Goal: Information Seeking & Learning: Learn about a topic

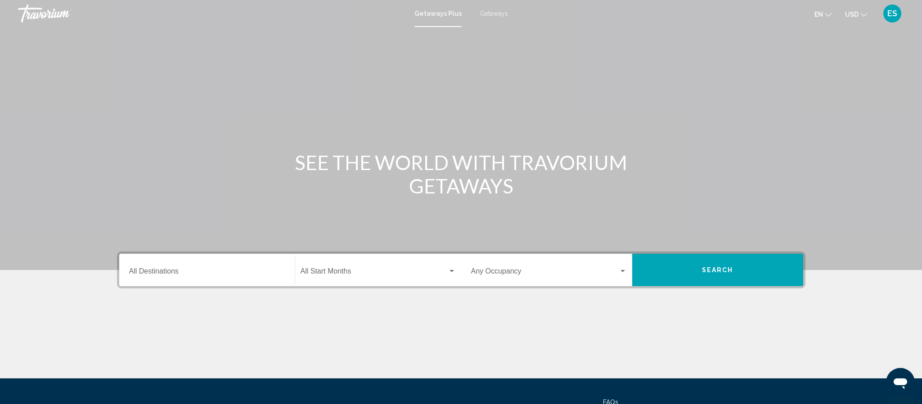
click at [186, 274] on input "Destination All Destinations" at bounding box center [207, 273] width 156 height 8
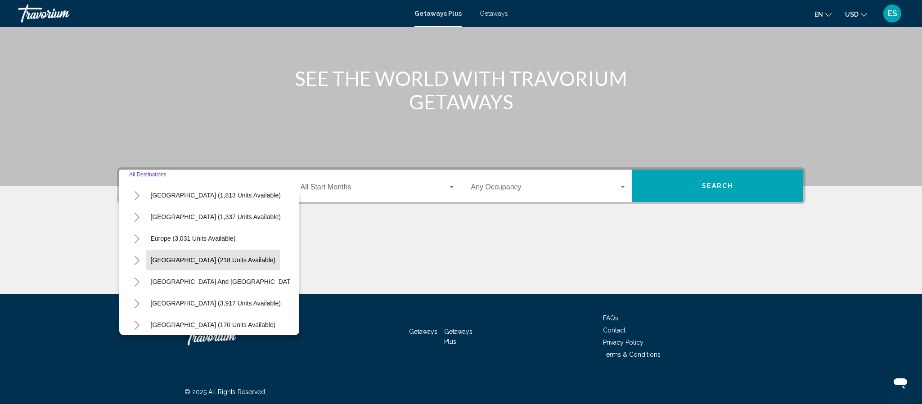
scroll to position [85, 0]
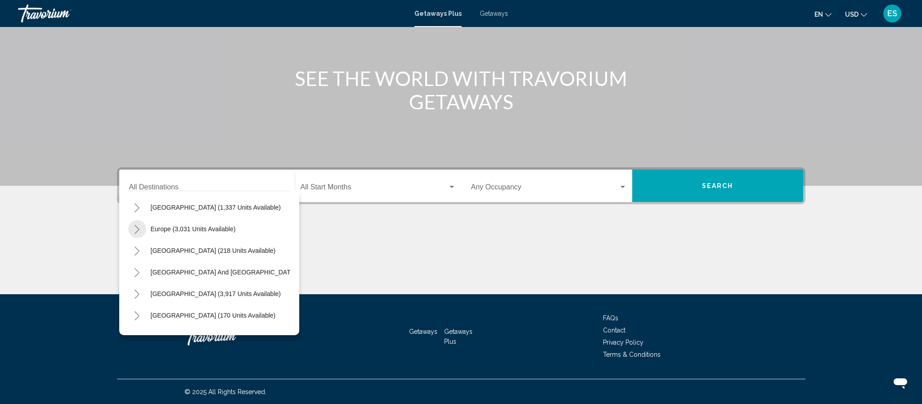
click at [135, 228] on icon "Toggle Europe (3,031 units available)" at bounding box center [137, 229] width 7 height 9
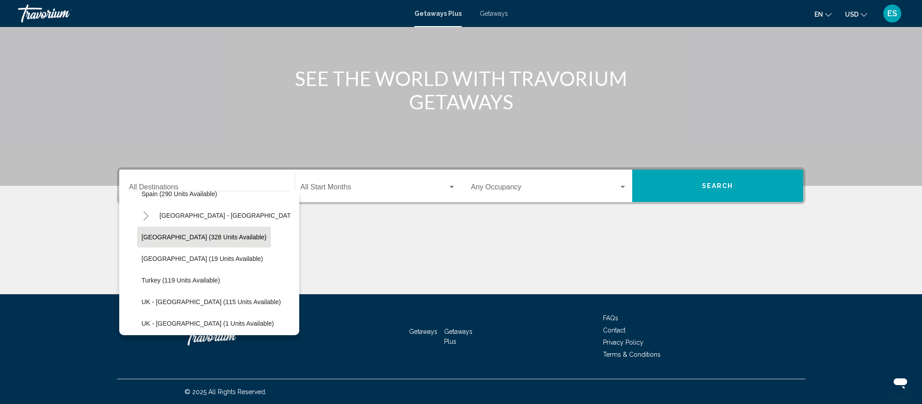
scroll to position [402, 0]
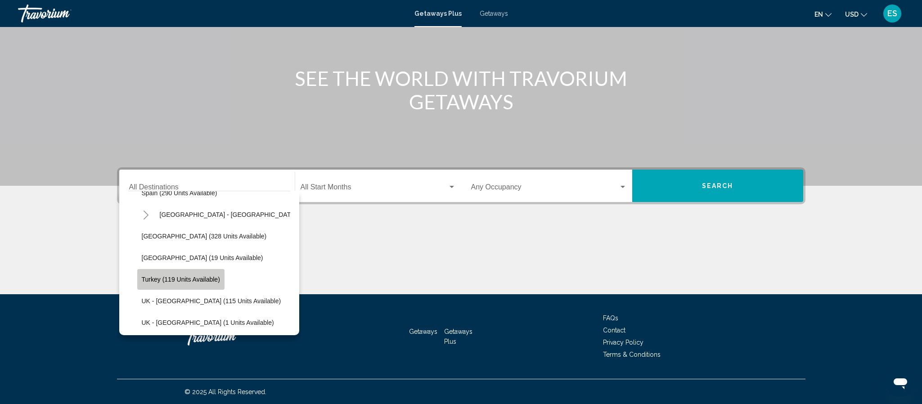
click at [199, 281] on span "Turkey (119 units available)" at bounding box center [181, 279] width 78 height 7
type input "**********"
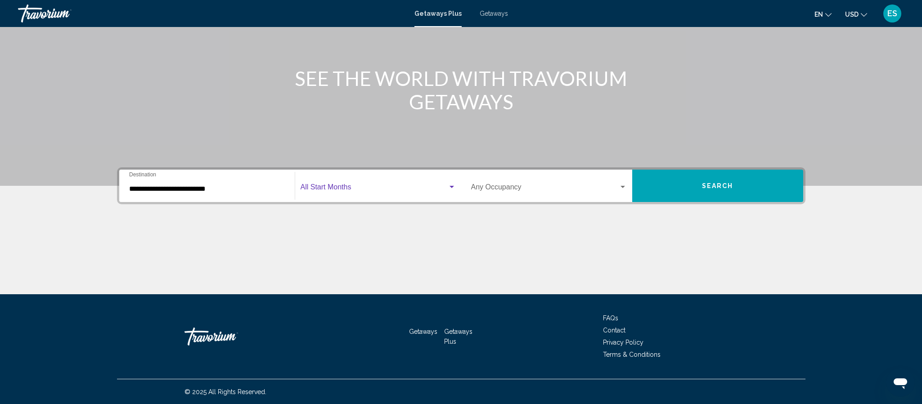
click at [450, 189] on div "Search widget" at bounding box center [452, 187] width 8 height 7
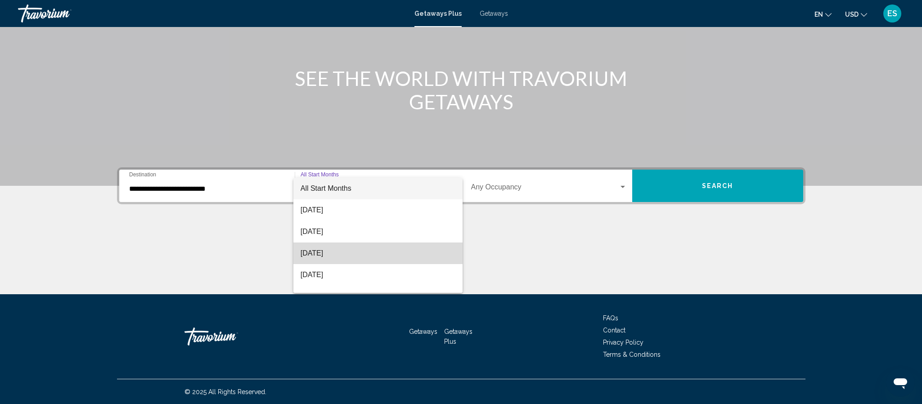
click at [365, 255] on span "[DATE]" at bounding box center [378, 254] width 155 height 22
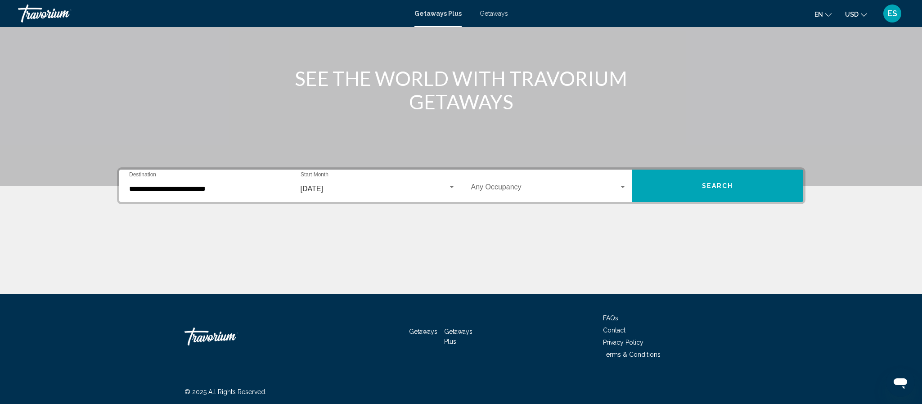
click at [627, 192] on div "Occupancy Any Occupancy" at bounding box center [549, 186] width 166 height 28
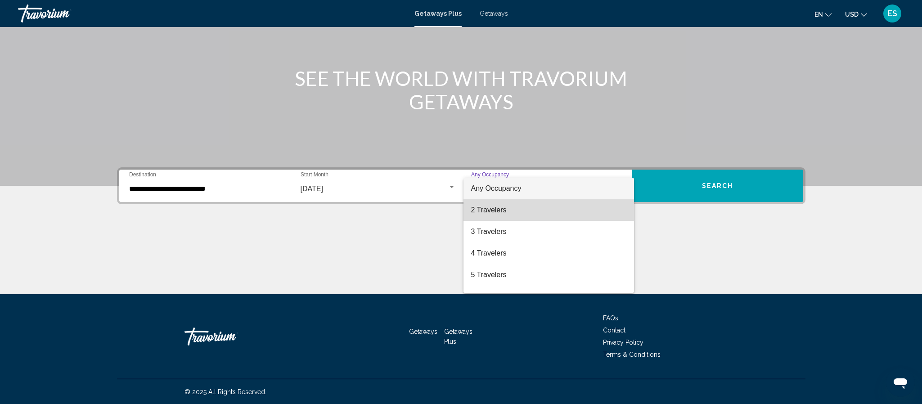
click at [495, 214] on span "2 Travelers" at bounding box center [549, 210] width 156 height 22
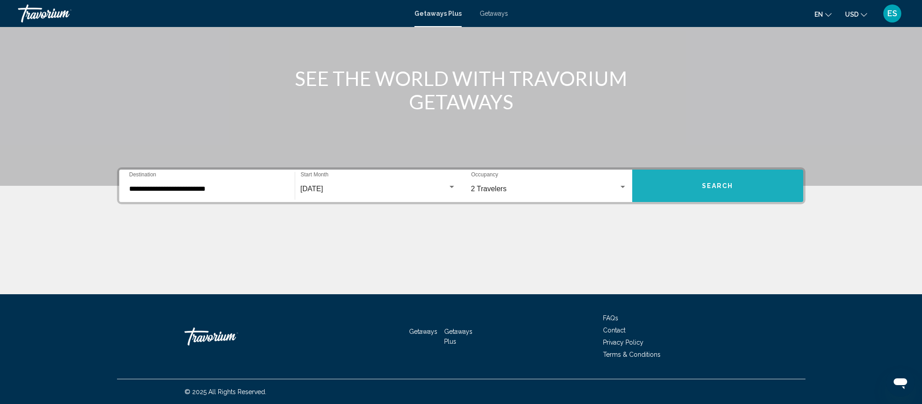
click at [716, 188] on span "Search" at bounding box center [717, 186] width 31 height 7
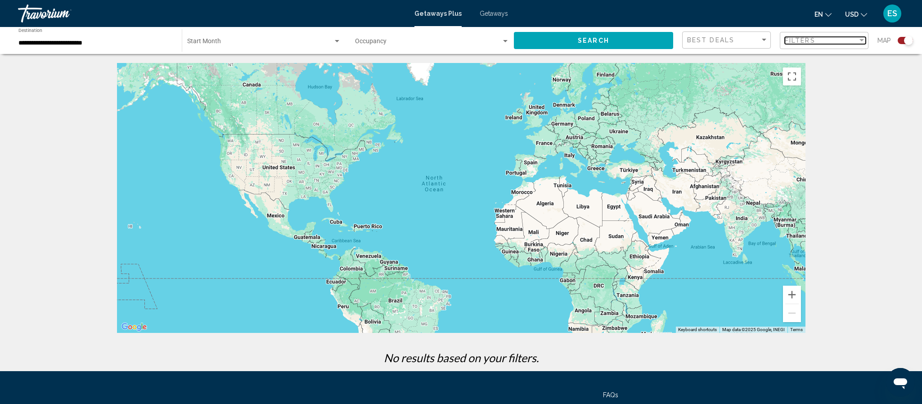
click at [861, 41] on div "Filter" at bounding box center [861, 40] width 4 height 2
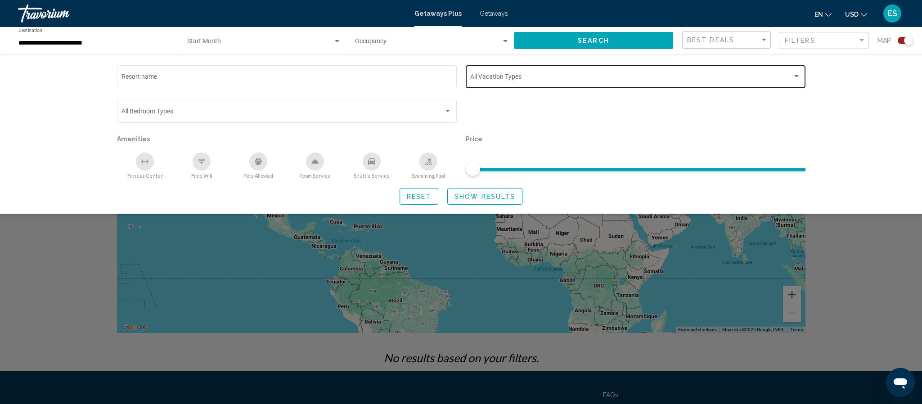
click at [795, 73] on div "Search widget" at bounding box center [796, 76] width 8 height 7
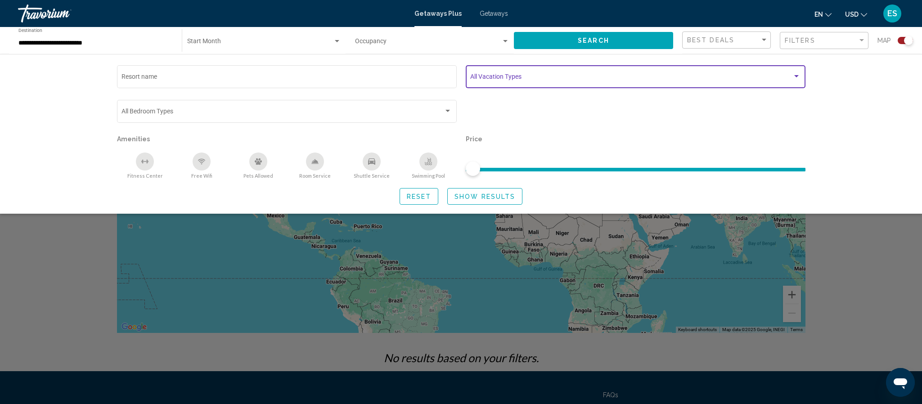
click at [797, 73] on div "Search widget" at bounding box center [796, 76] width 8 height 7
click at [800, 76] on div "Search widget" at bounding box center [796, 76] width 8 height 7
click at [497, 76] on span "Search widget" at bounding box center [631, 78] width 322 height 7
click at [798, 75] on div "Search widget" at bounding box center [796, 76] width 4 height 2
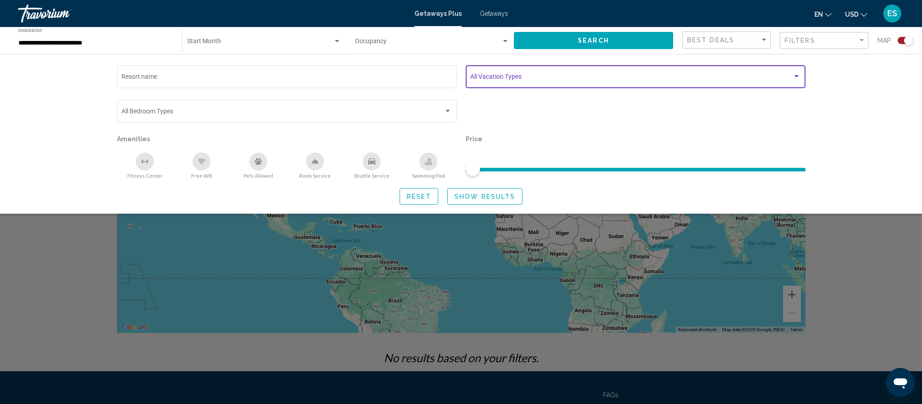
click at [793, 78] on div "Search widget" at bounding box center [796, 76] width 8 height 7
click at [792, 76] on div "Search widget" at bounding box center [796, 76] width 8 height 7
click at [798, 78] on div "Search widget" at bounding box center [796, 76] width 8 height 7
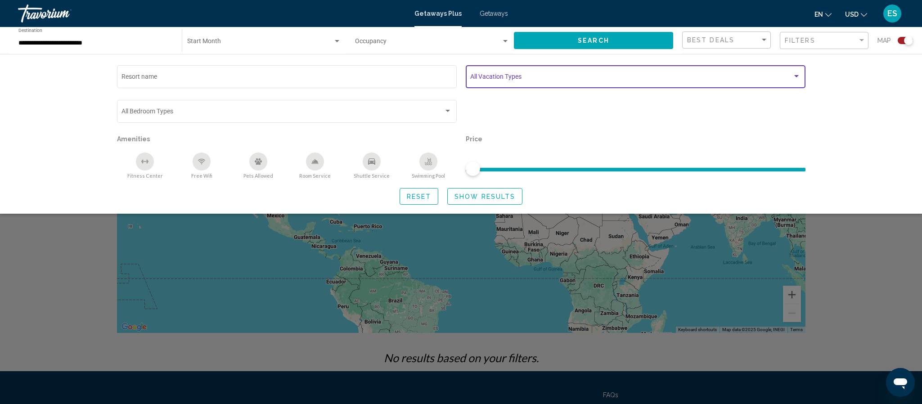
click at [798, 78] on div "Search widget" at bounding box center [796, 76] width 8 height 7
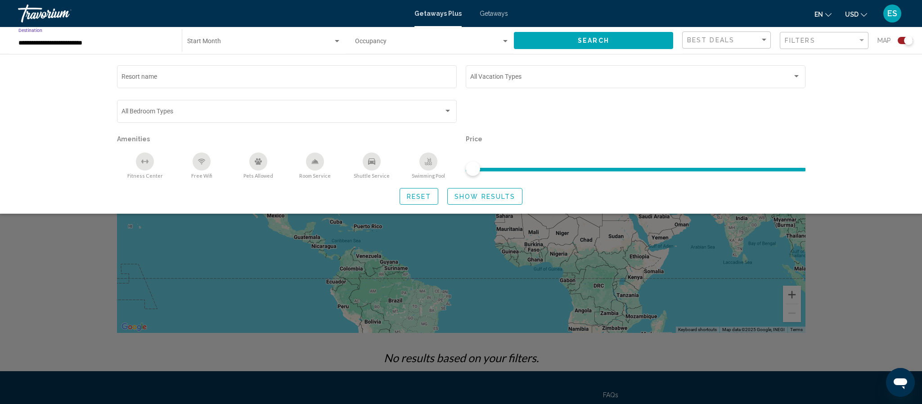
click at [68, 45] on input "**********" at bounding box center [95, 43] width 154 height 7
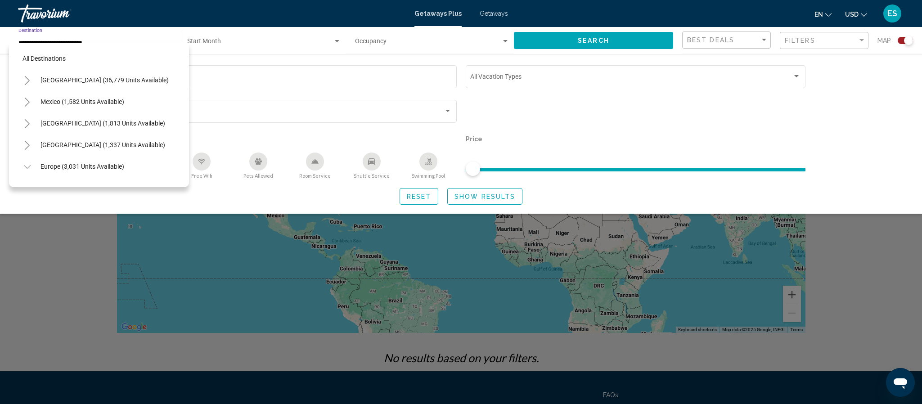
scroll to position [420, 0]
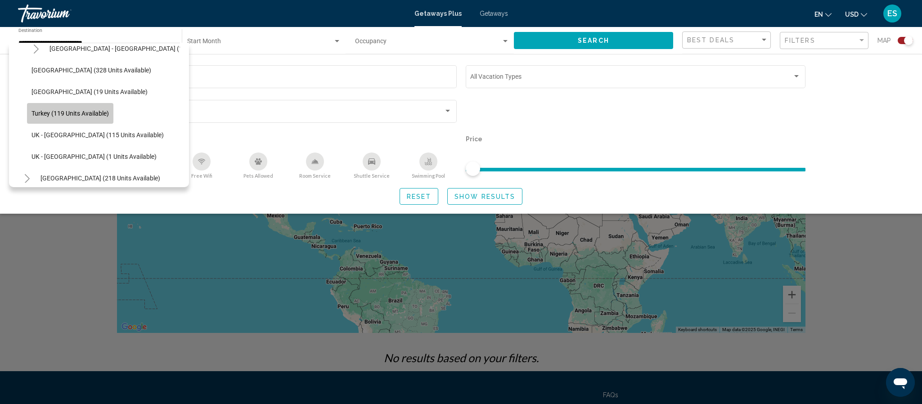
click at [33, 115] on span "Turkey (119 units available)" at bounding box center [69, 113] width 77 height 7
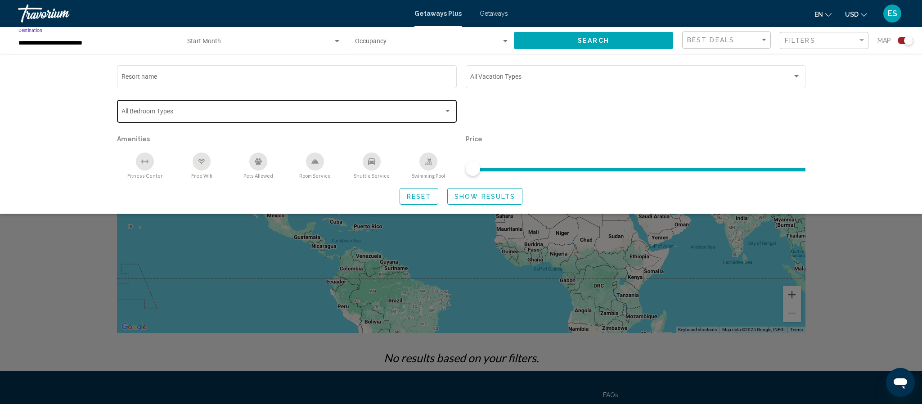
click at [445, 111] on div "Search widget" at bounding box center [447, 111] width 4 height 2
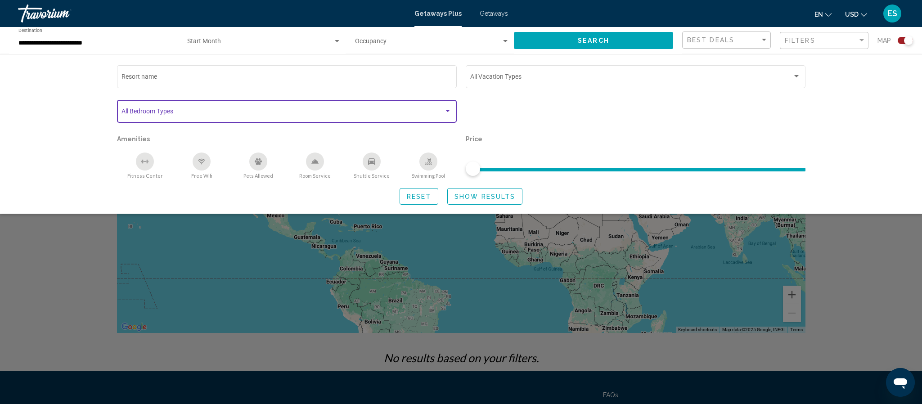
click at [448, 110] on div "Search widget" at bounding box center [447, 111] width 4 height 2
click at [862, 42] on div "Filter" at bounding box center [862, 40] width 8 height 7
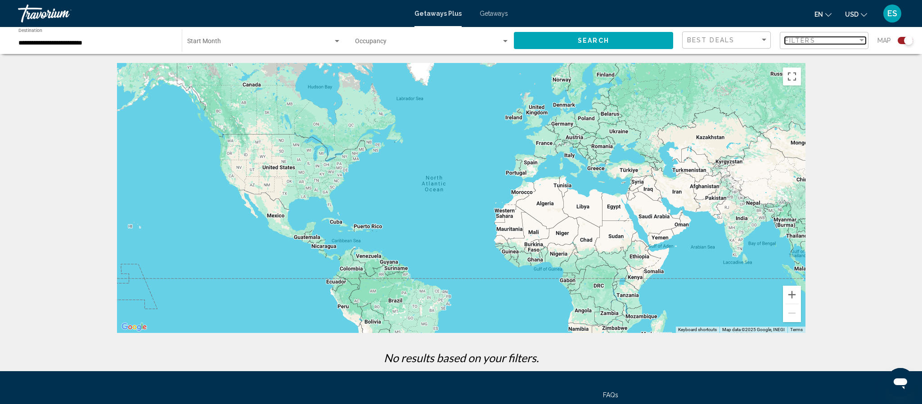
click at [861, 40] on div "Filter" at bounding box center [861, 40] width 4 height 2
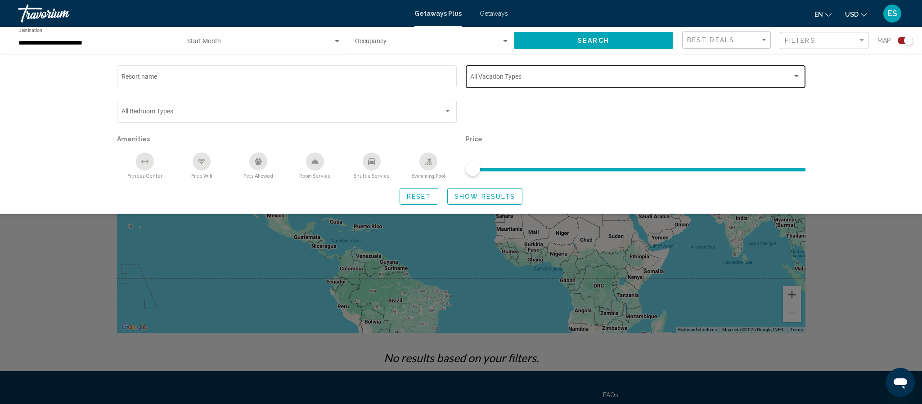
click at [800, 78] on div "Search widget" at bounding box center [796, 76] width 8 height 7
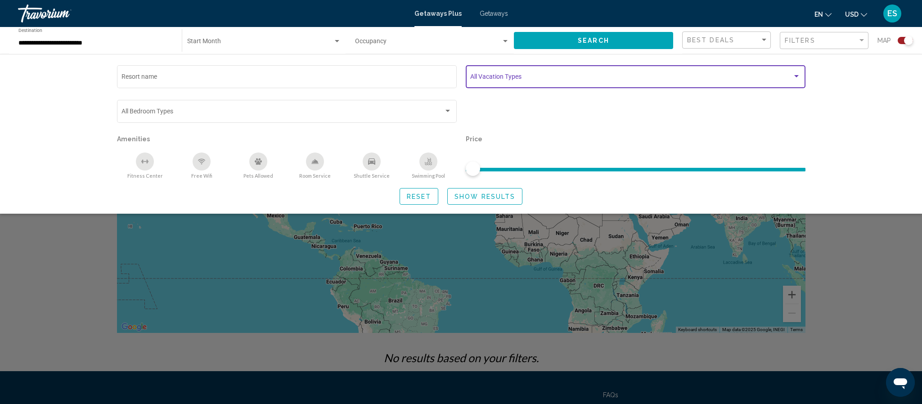
click at [797, 75] on div "Search widget" at bounding box center [796, 76] width 4 height 2
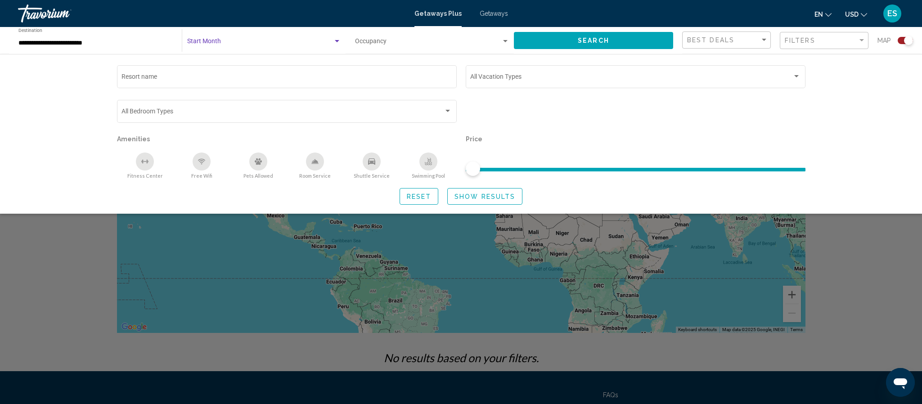
click at [231, 41] on span "Search widget" at bounding box center [260, 43] width 146 height 7
click at [217, 44] on span "All Start Months" at bounding box center [209, 42] width 45 height 7
click at [337, 41] on div "Search widget" at bounding box center [337, 41] width 4 height 2
click at [504, 40] on div at bounding box center [461, 202] width 922 height 404
click at [615, 40] on button "Search" at bounding box center [593, 40] width 159 height 17
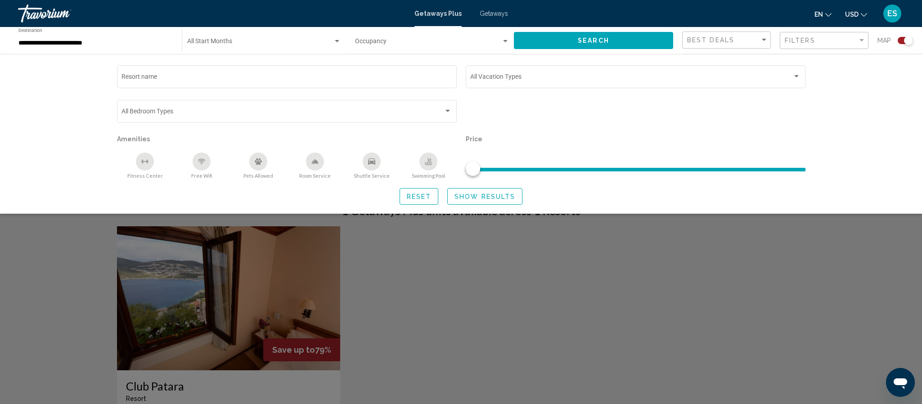
scroll to position [139, 0]
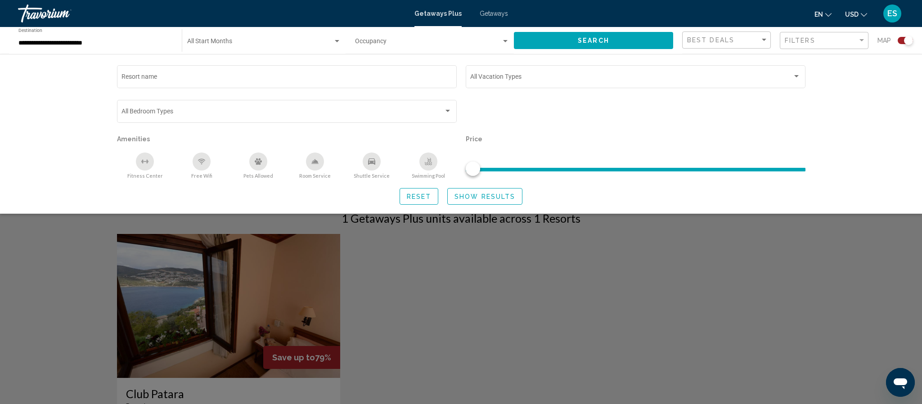
click at [463, 195] on span "Show Results" at bounding box center [484, 196] width 61 height 7
click at [467, 193] on span "Show Results" at bounding box center [484, 196] width 61 height 7
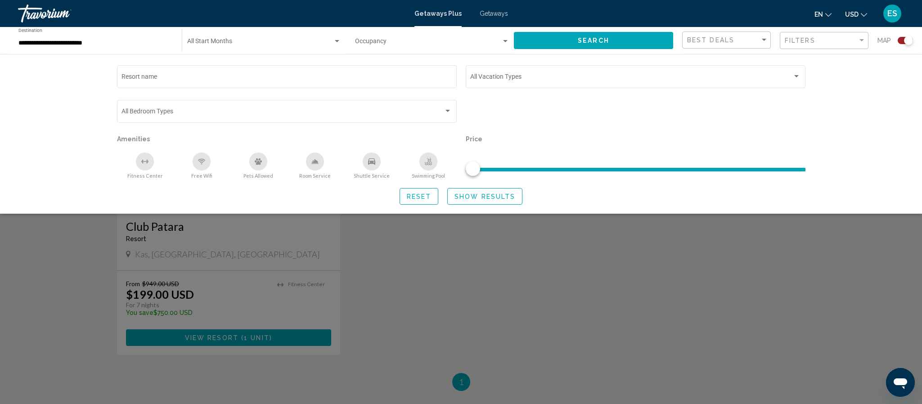
scroll to position [252, 0]
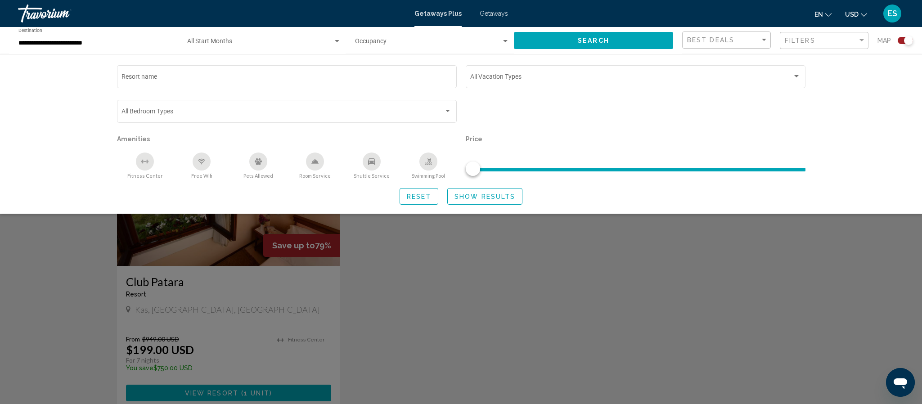
click at [262, 288] on div "Search widget" at bounding box center [461, 269] width 922 height 269
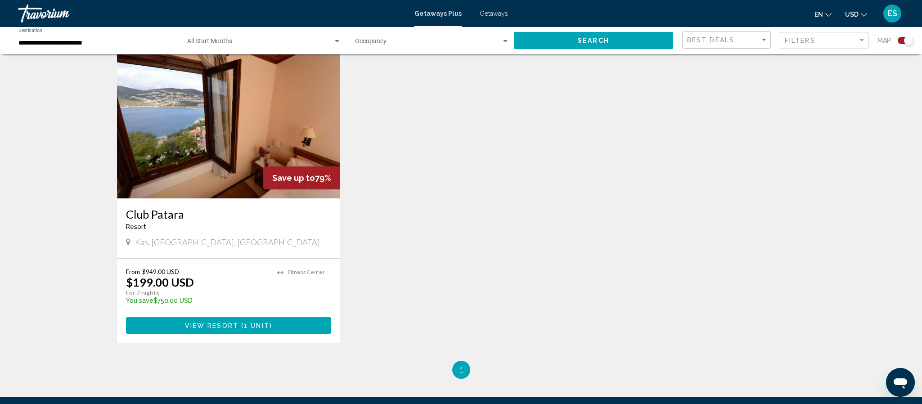
scroll to position [327, 0]
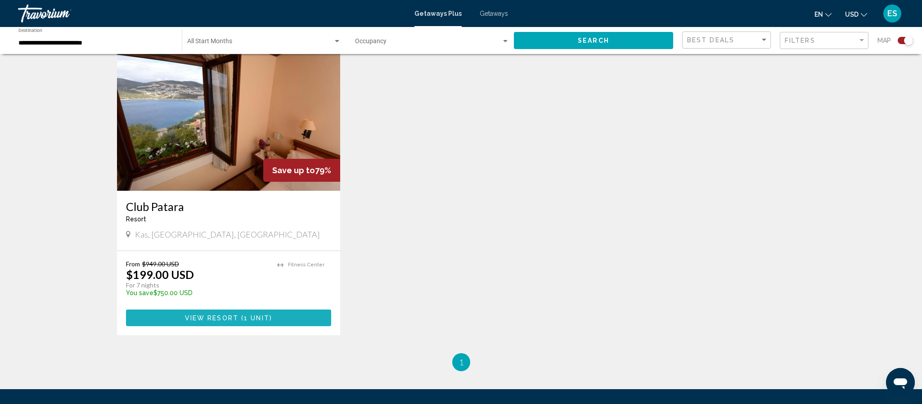
click at [202, 318] on span "View Resort" at bounding box center [212, 318] width 54 height 7
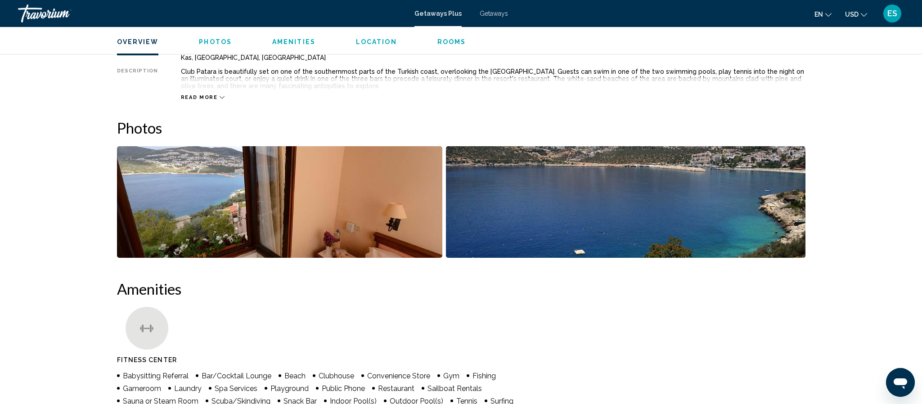
scroll to position [218, 0]
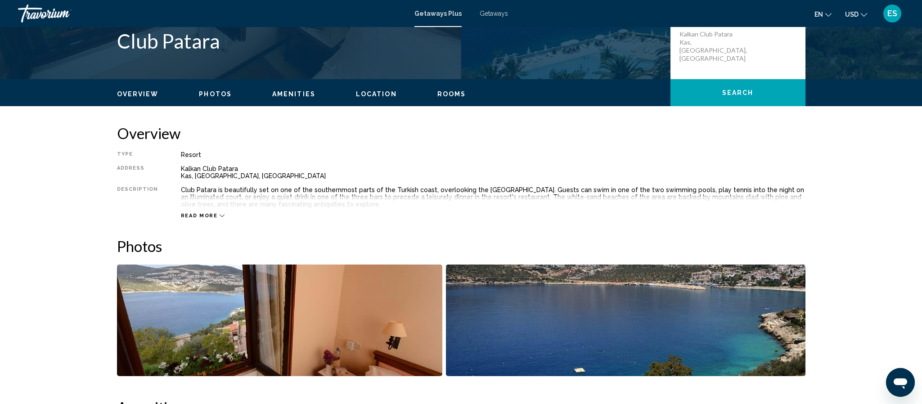
click at [437, 92] on span "Rooms" at bounding box center [451, 93] width 29 height 7
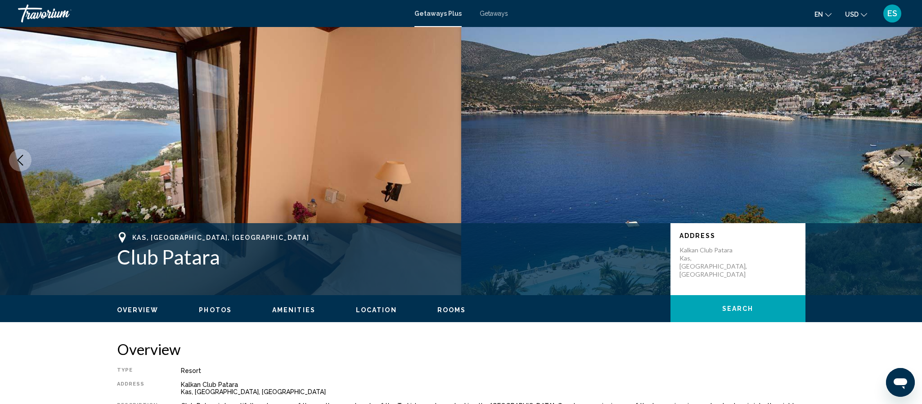
scroll to position [0, 0]
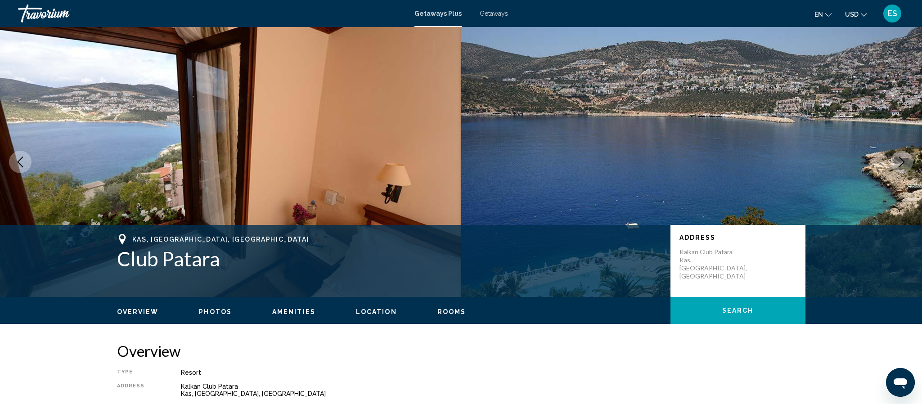
click at [484, 18] on div "Getaways Plus Getaways en English Español Français Italiano Português русский U…" at bounding box center [461, 13] width 922 height 19
click at [494, 15] on span "Getaways" at bounding box center [494, 13] width 28 height 7
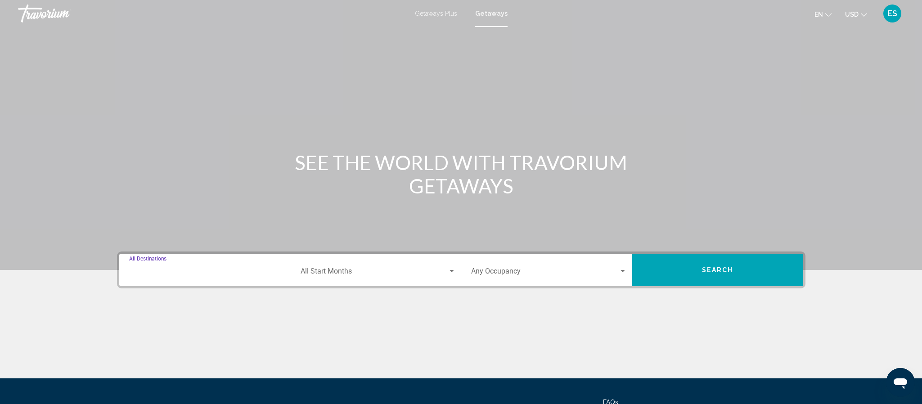
click at [200, 269] on input "Destination All Destinations" at bounding box center [207, 273] width 156 height 8
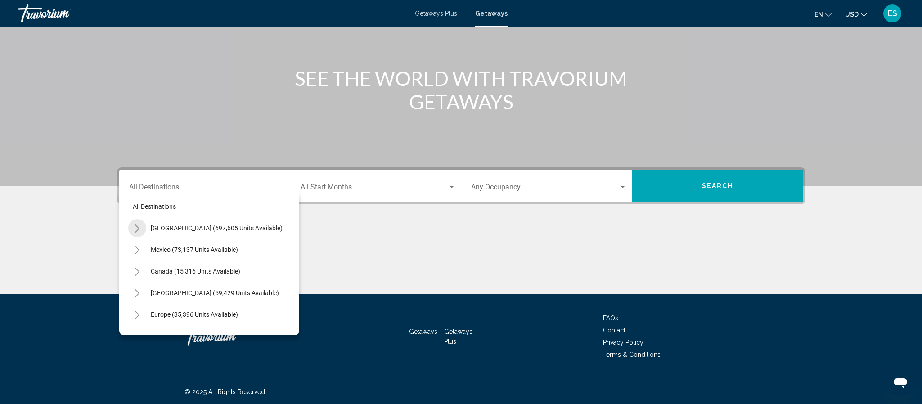
click at [135, 226] on icon "Toggle United States (697,605 units available)" at bounding box center [137, 228] width 7 height 9
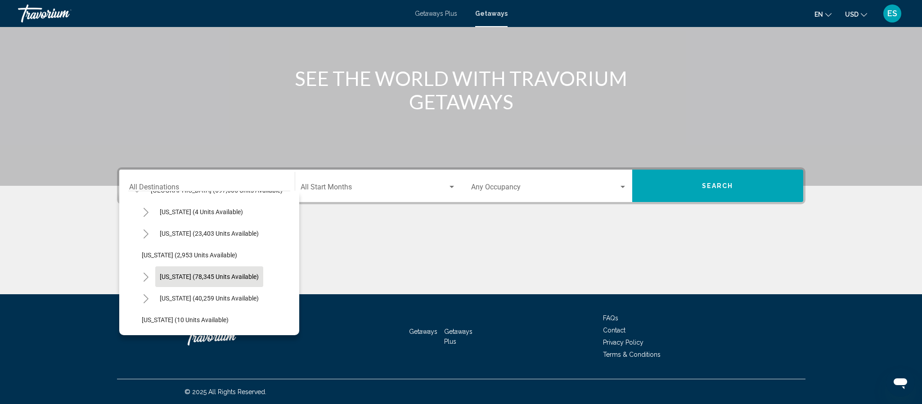
scroll to position [40, 0]
click at [147, 274] on icon "Toggle California (78,345 units available)" at bounding box center [146, 275] width 7 height 9
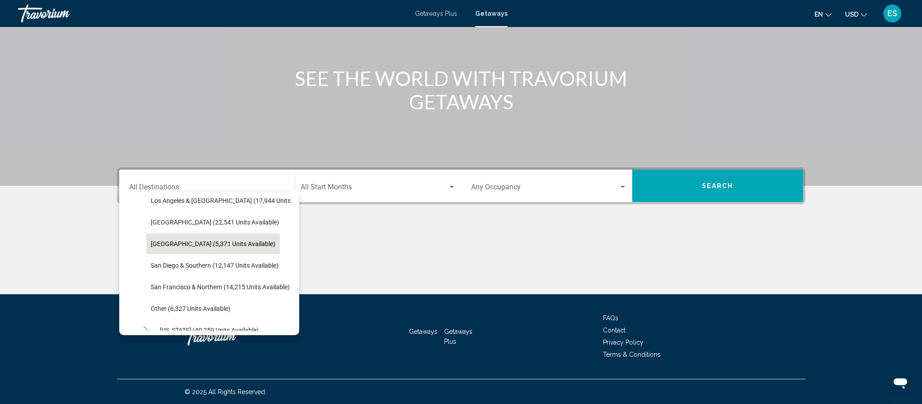
scroll to position [139, 0]
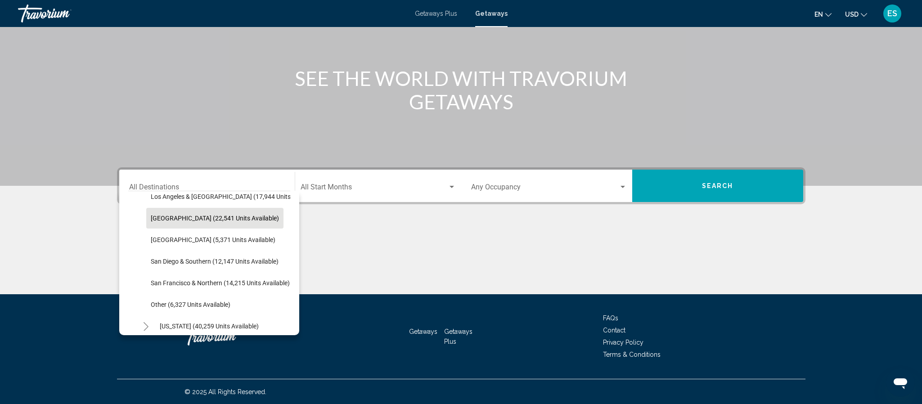
click at [157, 217] on span "[GEOGRAPHIC_DATA] (22,541 units available)" at bounding box center [215, 218] width 128 height 7
type input "**********"
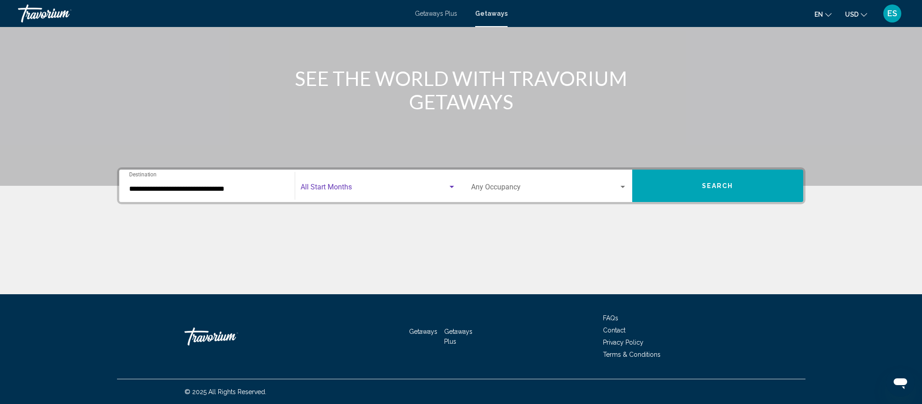
click at [452, 190] on div "Search widget" at bounding box center [452, 187] width 8 height 7
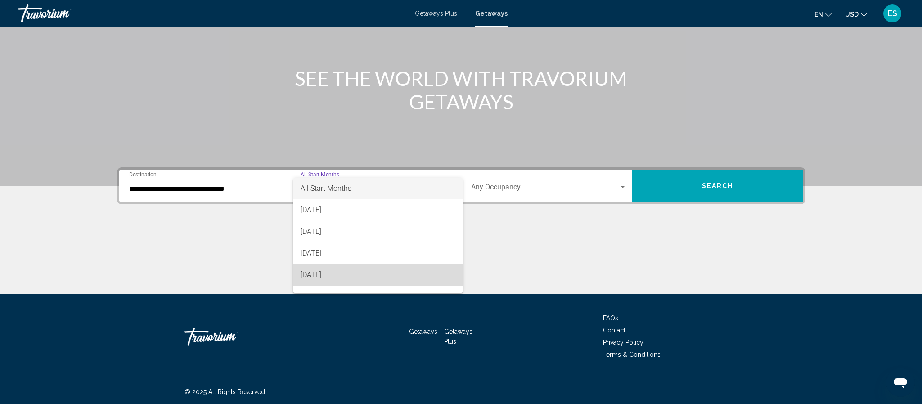
click at [317, 279] on span "[DATE]" at bounding box center [378, 275] width 155 height 22
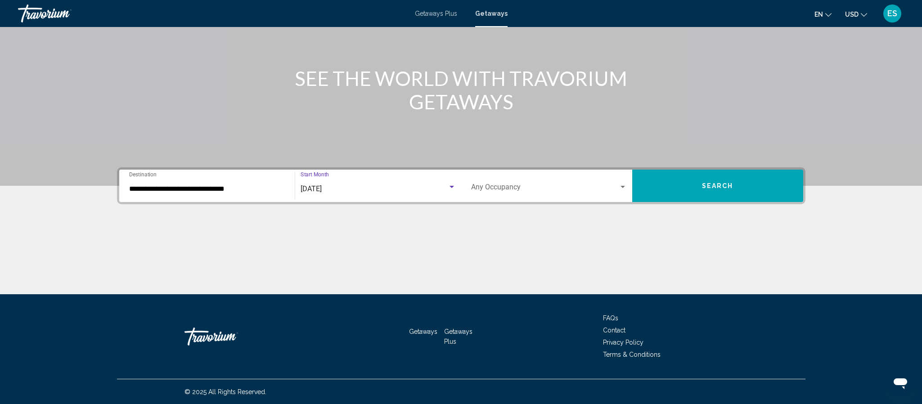
click at [634, 180] on button "Search" at bounding box center [717, 186] width 171 height 32
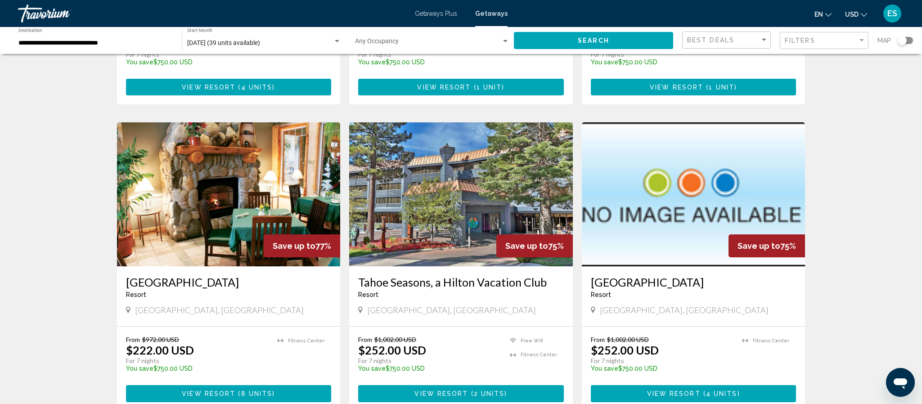
scroll to position [300, 0]
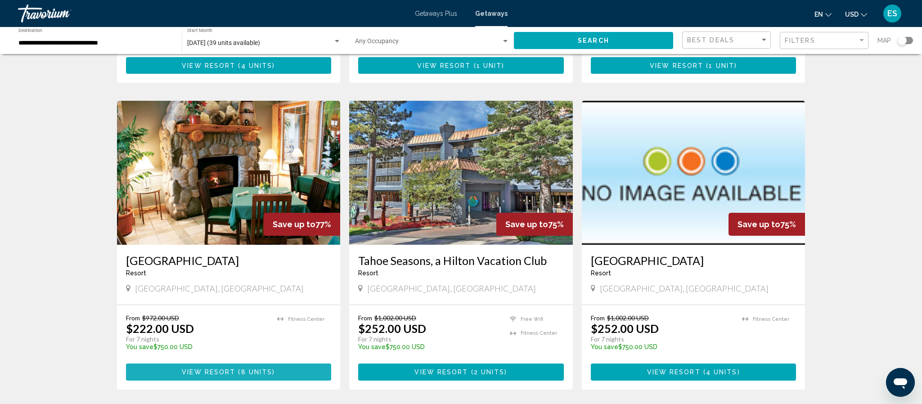
click at [213, 371] on span "View Resort" at bounding box center [209, 372] width 54 height 7
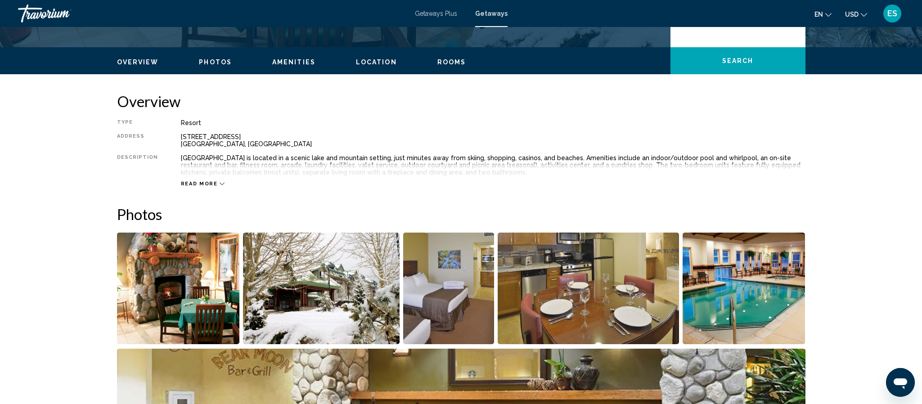
scroll to position [255, 0]
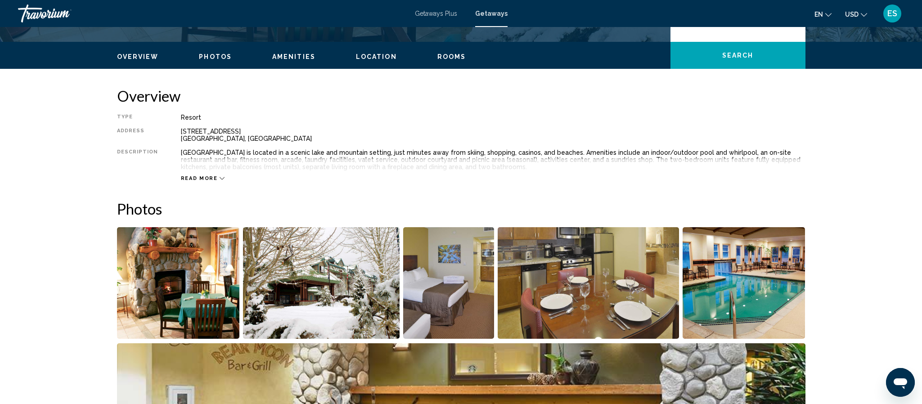
click at [201, 270] on img "Open full-screen image slider" at bounding box center [178, 283] width 123 height 112
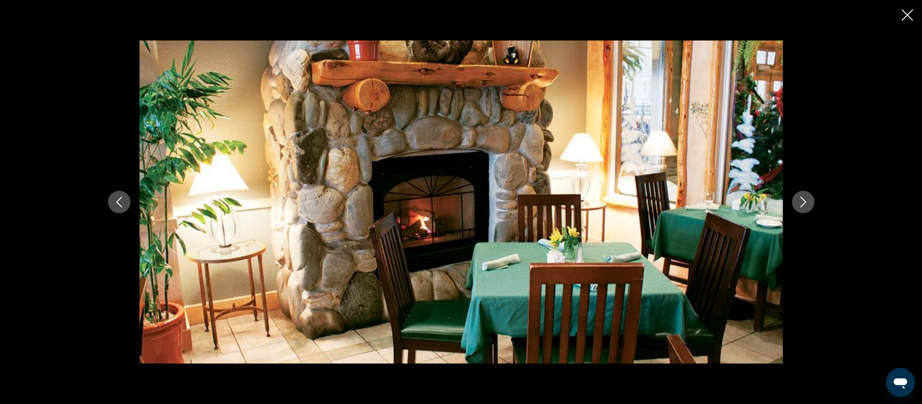
click at [800, 201] on icon "Next image" at bounding box center [803, 202] width 11 height 11
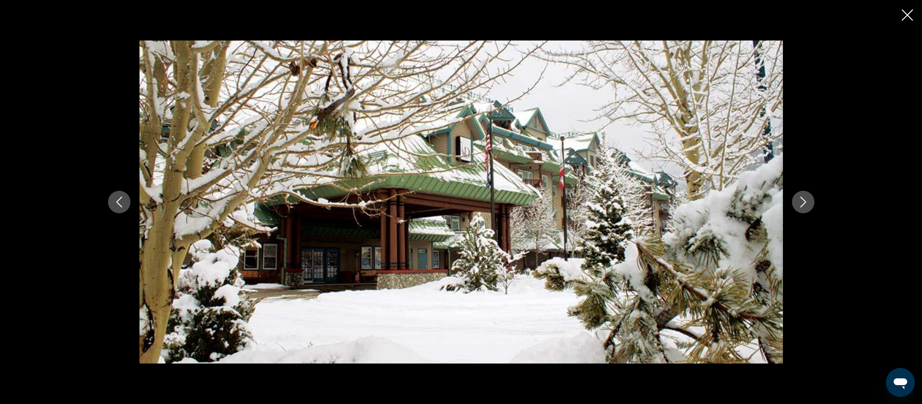
click at [800, 201] on icon "Next image" at bounding box center [803, 202] width 11 height 11
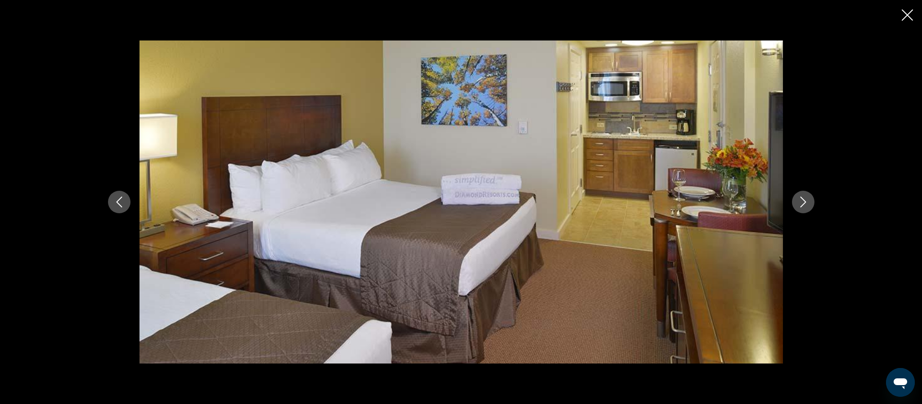
click at [800, 201] on icon "Next image" at bounding box center [803, 202] width 11 height 11
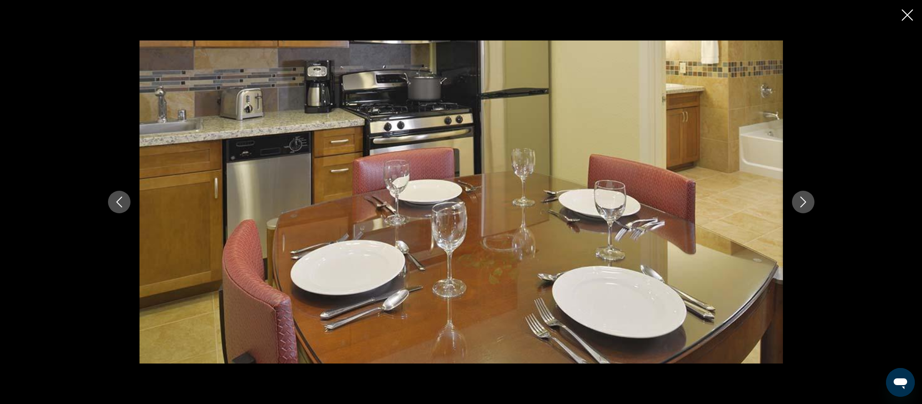
click at [800, 201] on icon "Next image" at bounding box center [803, 202] width 11 height 11
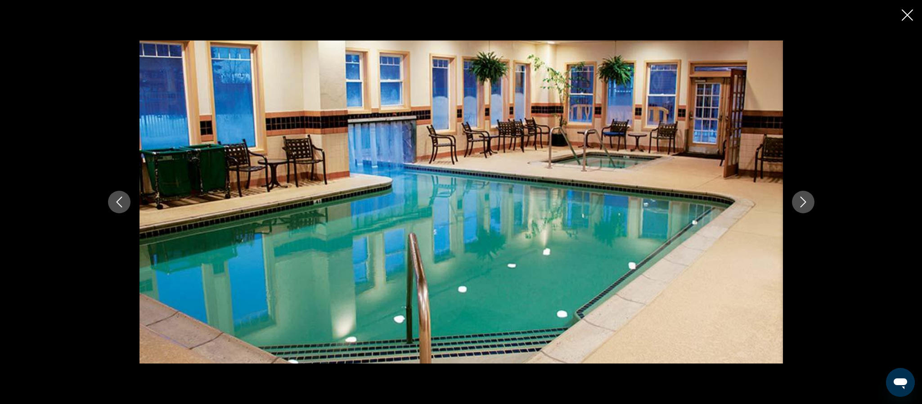
click at [800, 201] on icon "Next image" at bounding box center [803, 202] width 11 height 11
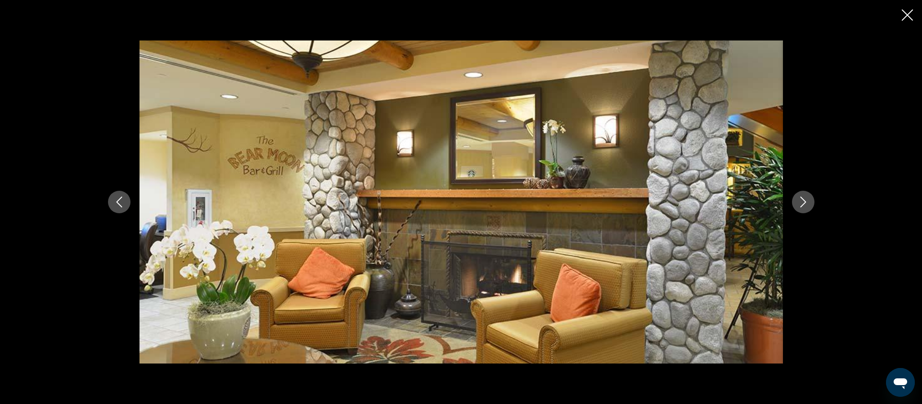
click at [800, 201] on icon "Next image" at bounding box center [803, 202] width 11 height 11
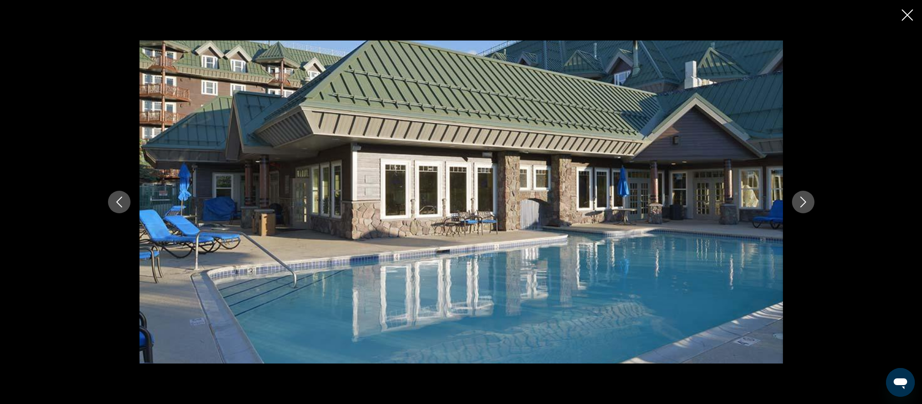
click at [800, 201] on icon "Next image" at bounding box center [803, 202] width 11 height 11
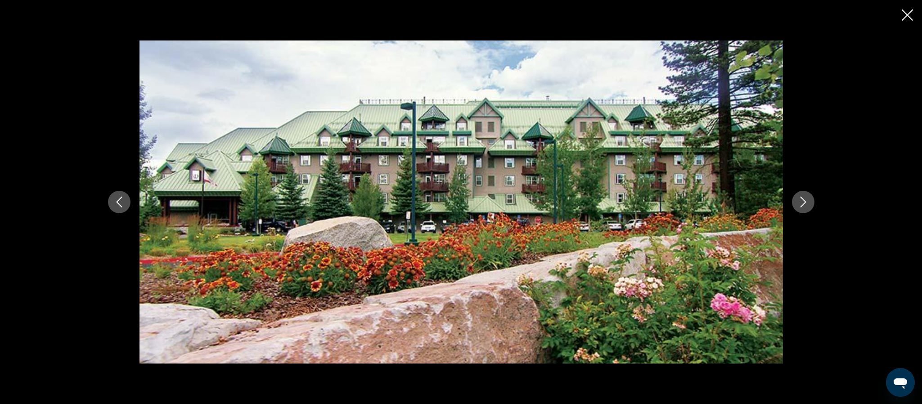
click at [800, 201] on icon "Next image" at bounding box center [803, 202] width 11 height 11
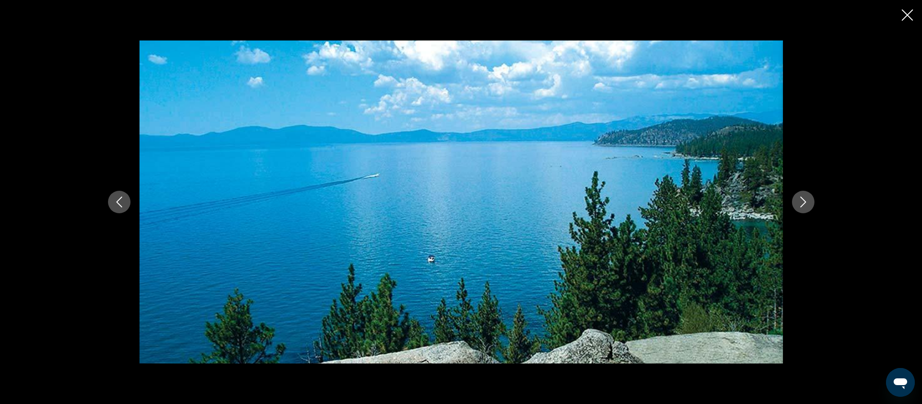
click at [800, 201] on icon "Next image" at bounding box center [803, 202] width 11 height 11
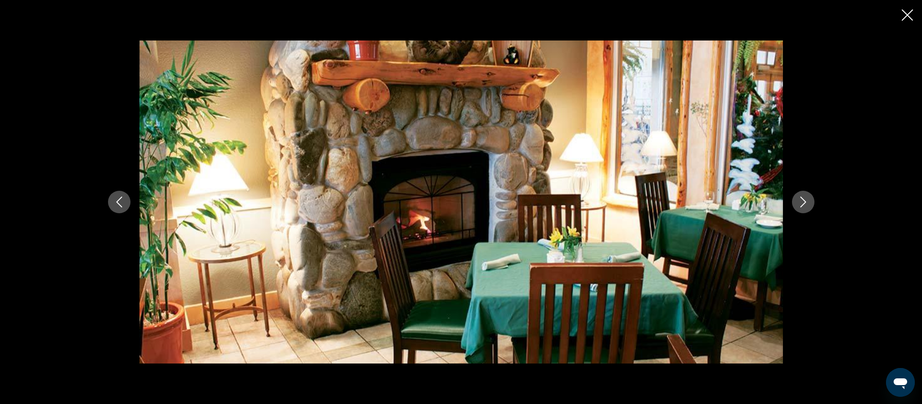
click at [800, 201] on icon "Next image" at bounding box center [803, 202] width 11 height 11
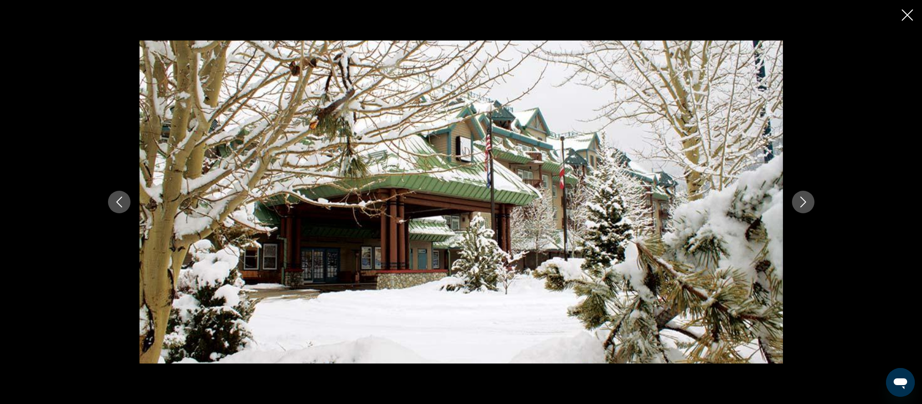
click at [799, 202] on icon "Next image" at bounding box center [803, 202] width 11 height 11
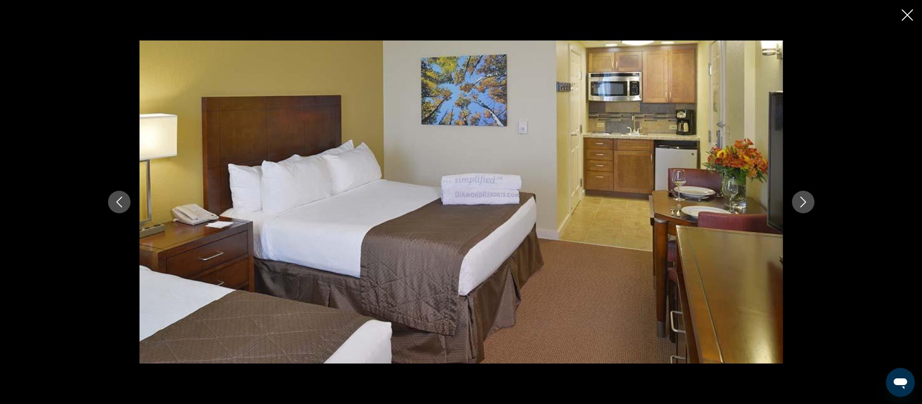
click at [796, 206] on button "Next image" at bounding box center [803, 202] width 22 height 22
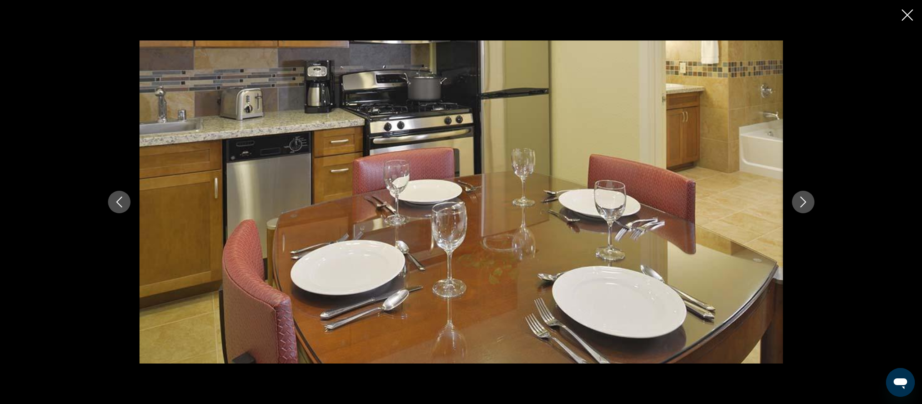
click at [914, 13] on div "Main content" at bounding box center [461, 202] width 922 height 404
click at [910, 13] on icon "Close slideshow" at bounding box center [907, 14] width 11 height 11
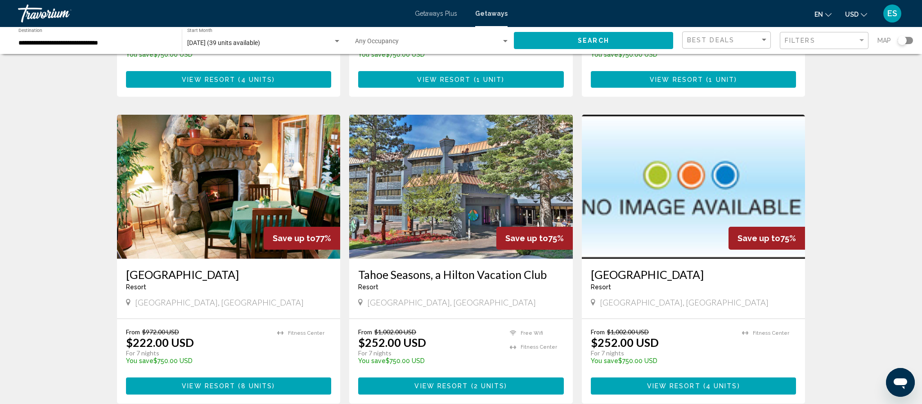
scroll to position [304, 0]
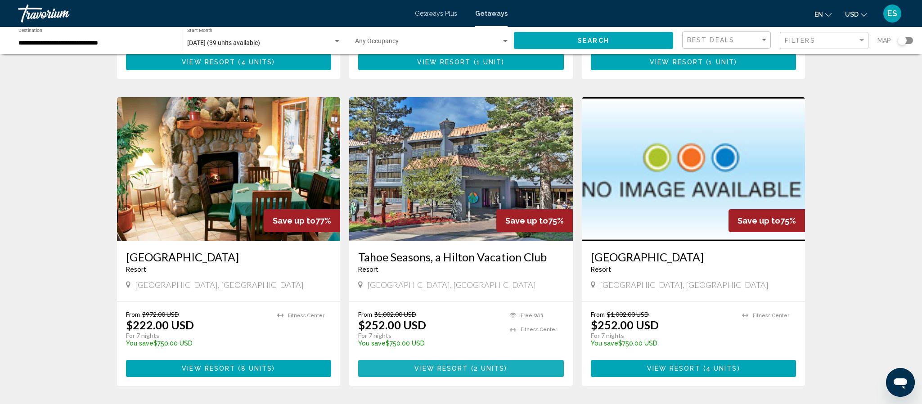
click at [466, 372] on span "View Resort" at bounding box center [441, 368] width 54 height 7
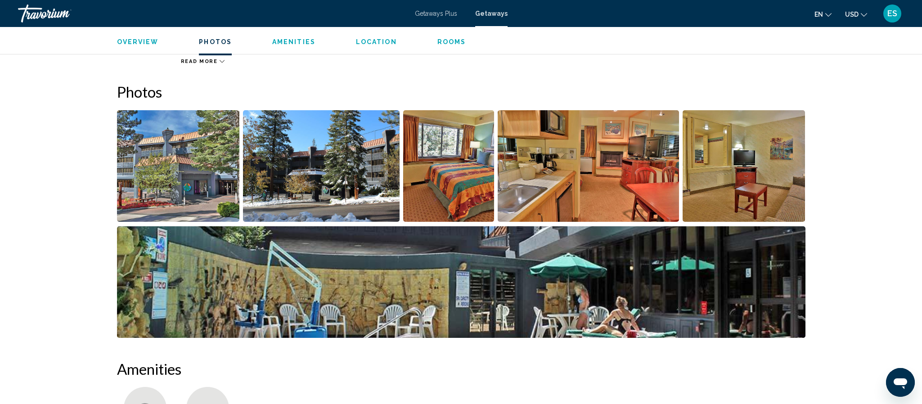
scroll to position [229, 0]
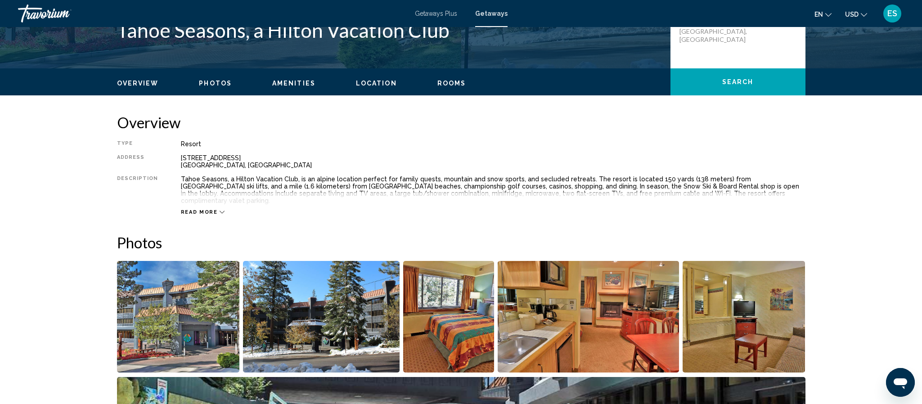
click at [196, 277] on img "Open full-screen image slider" at bounding box center [178, 317] width 123 height 112
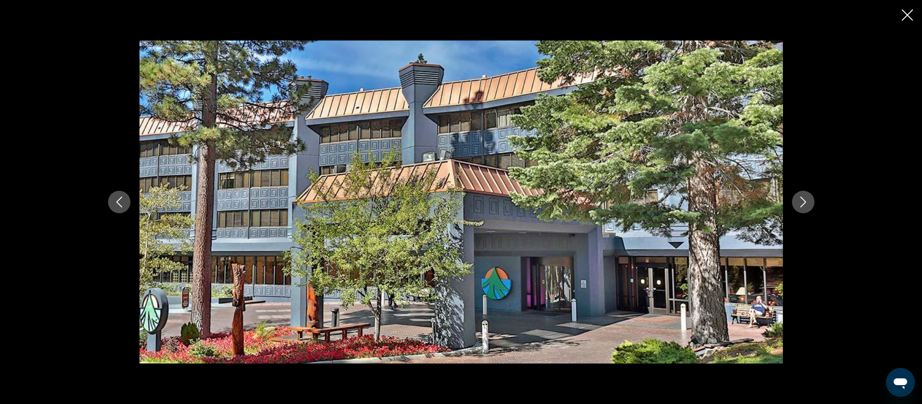
click at [814, 208] on div "Main content" at bounding box center [461, 201] width 724 height 323
click at [799, 202] on icon "Next image" at bounding box center [803, 202] width 11 height 11
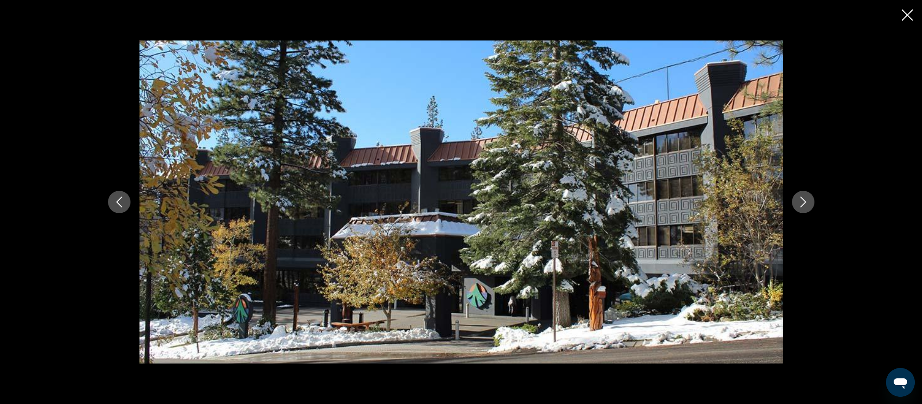
click at [799, 202] on icon "Next image" at bounding box center [803, 202] width 11 height 11
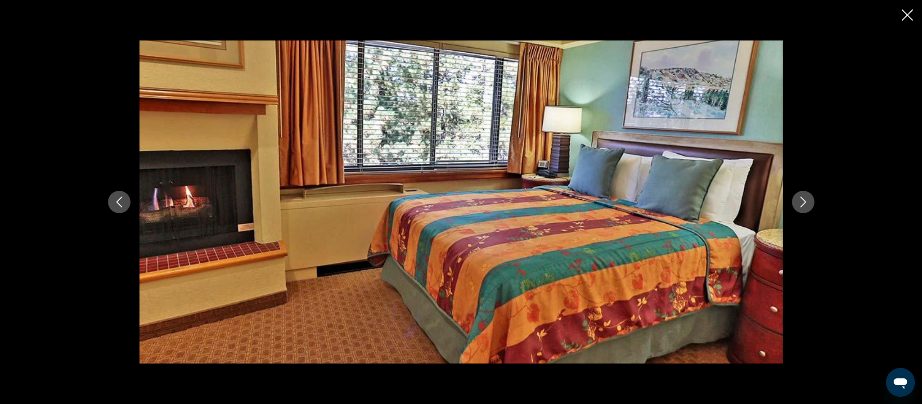
click at [799, 202] on icon "Next image" at bounding box center [803, 202] width 11 height 11
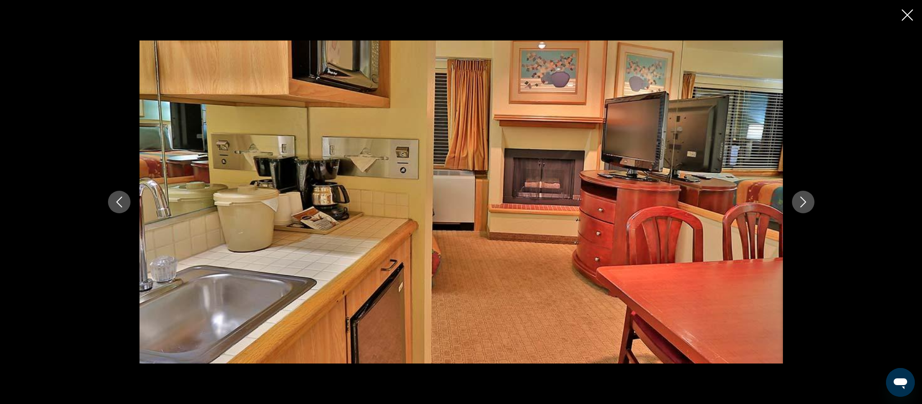
click at [799, 202] on icon "Next image" at bounding box center [803, 202] width 11 height 11
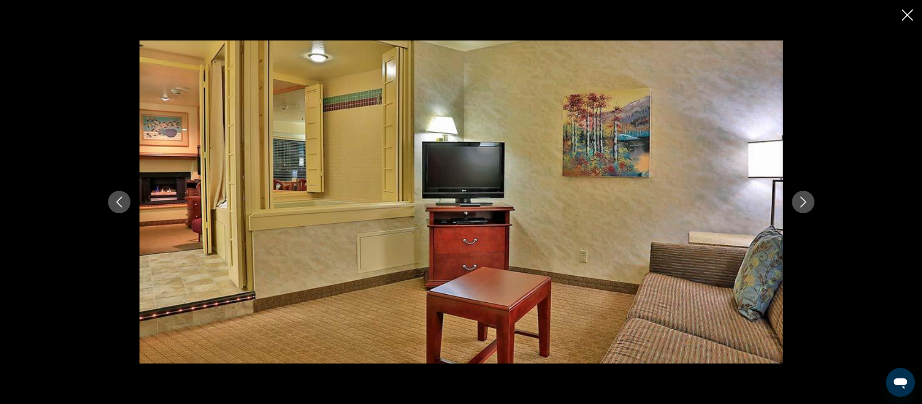
click at [799, 202] on icon "Next image" at bounding box center [803, 202] width 11 height 11
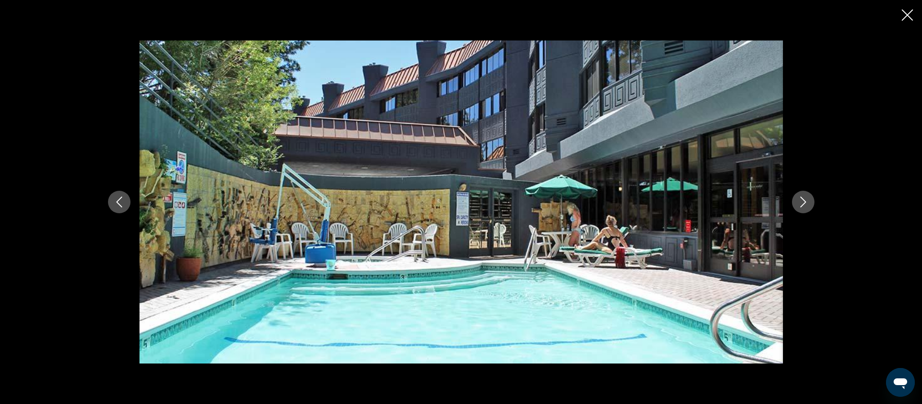
click at [799, 202] on icon "Next image" at bounding box center [803, 202] width 11 height 11
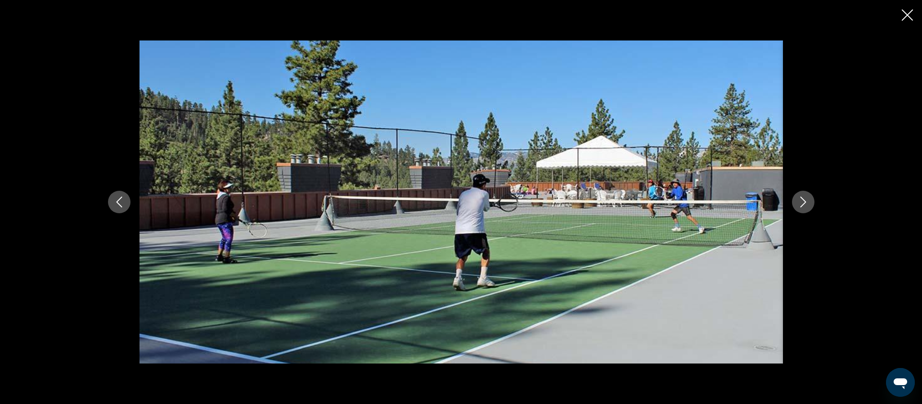
click at [799, 202] on icon "Next image" at bounding box center [803, 202] width 11 height 11
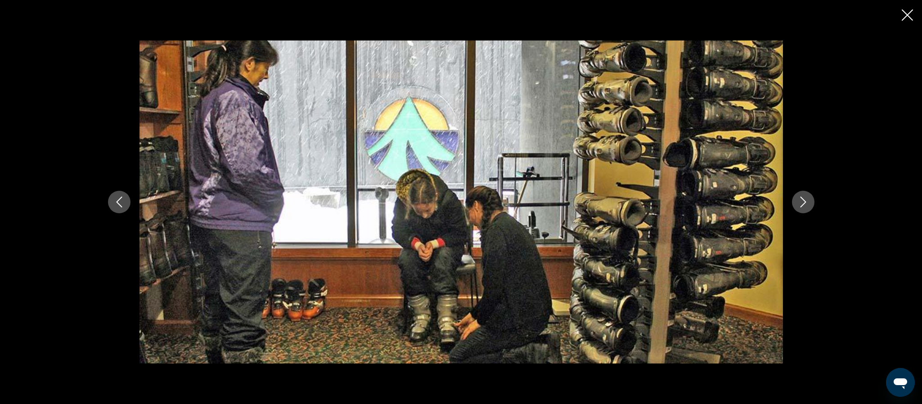
click at [799, 202] on icon "Next image" at bounding box center [803, 202] width 11 height 11
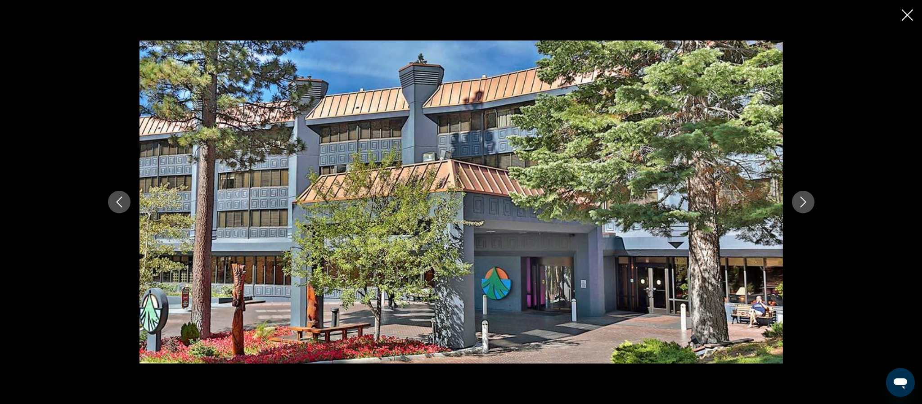
click at [799, 202] on icon "Next image" at bounding box center [803, 202] width 11 height 11
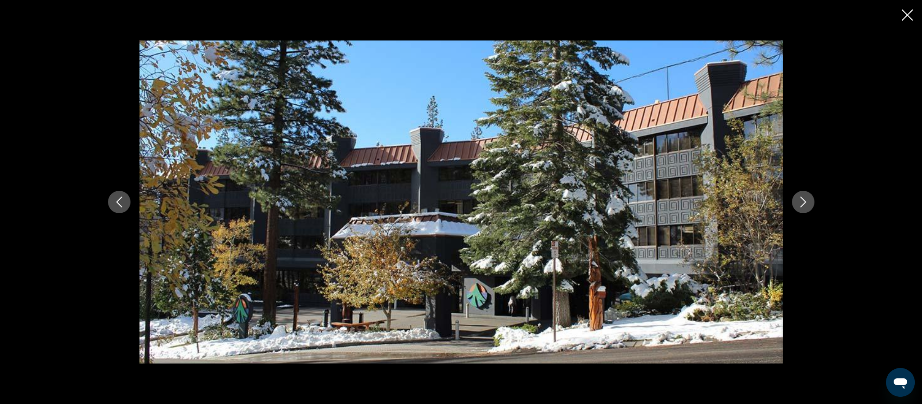
click at [799, 202] on icon "Next image" at bounding box center [803, 202] width 11 height 11
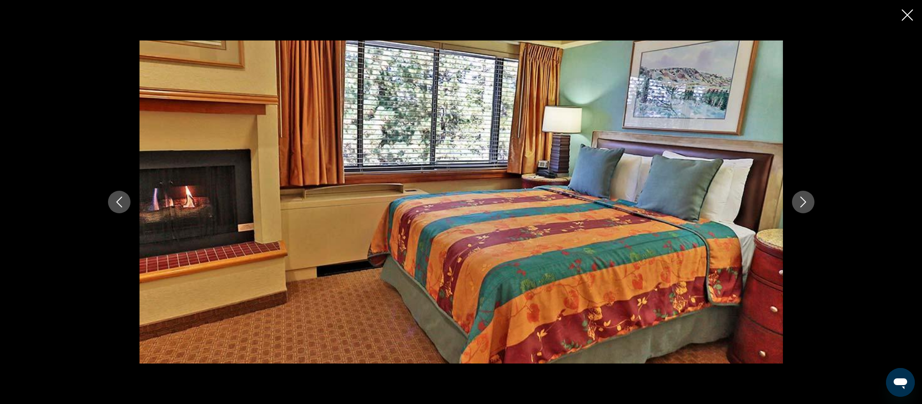
click at [799, 202] on icon "Next image" at bounding box center [803, 202] width 11 height 11
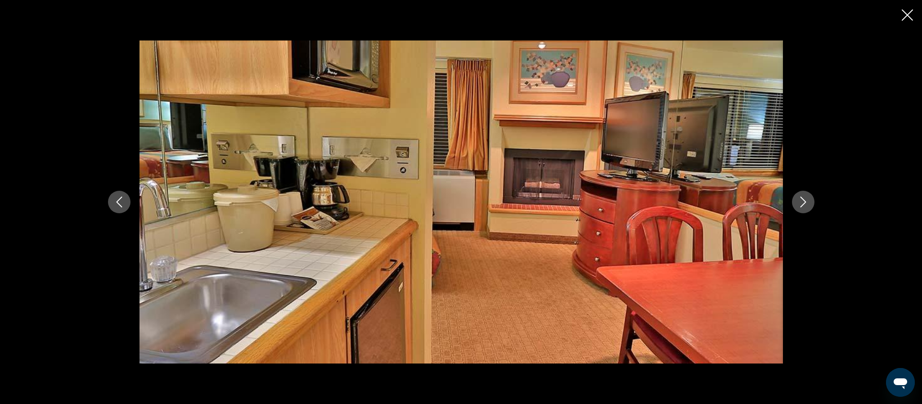
click at [798, 203] on icon "Next image" at bounding box center [803, 202] width 11 height 11
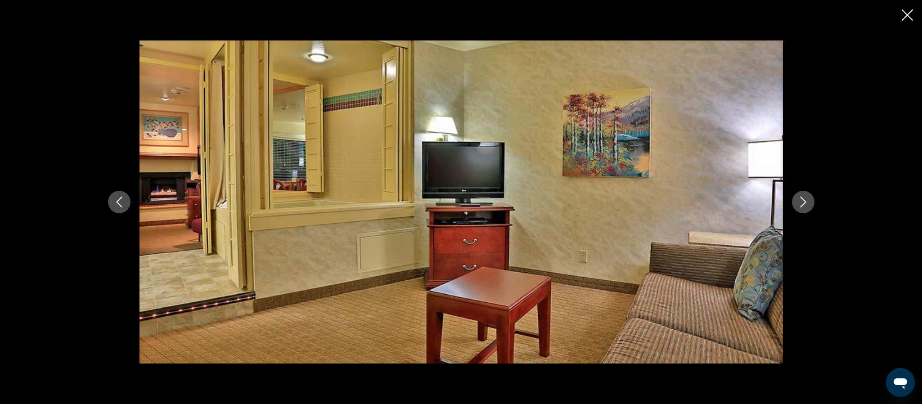
click at [798, 203] on icon "Next image" at bounding box center [803, 202] width 11 height 11
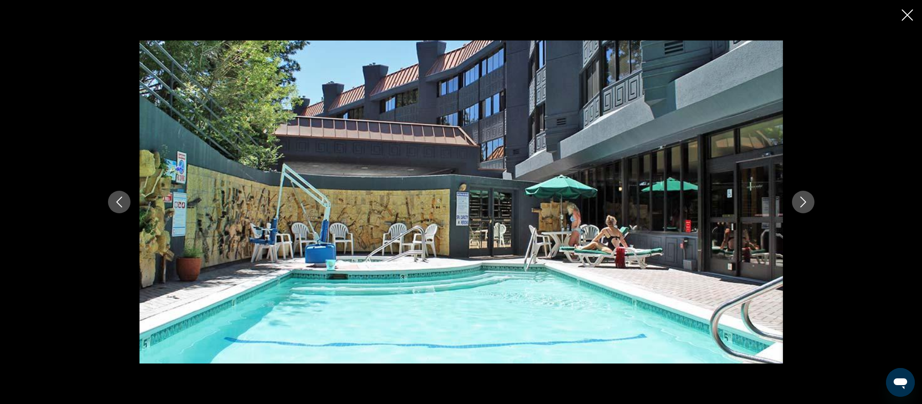
click at [795, 206] on button "Next image" at bounding box center [803, 202] width 22 height 22
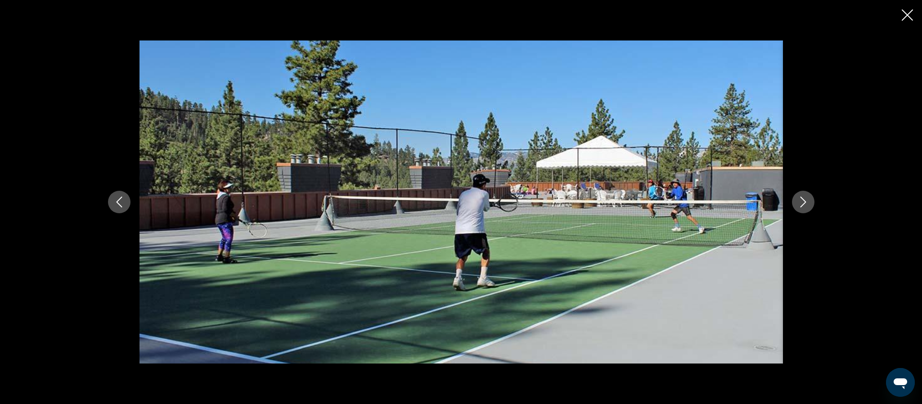
click at [795, 206] on button "Next image" at bounding box center [803, 202] width 22 height 22
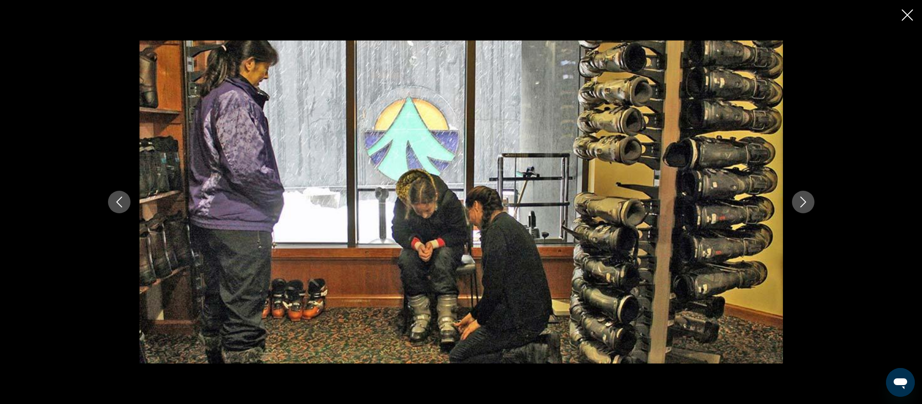
click at [903, 14] on icon "Close slideshow" at bounding box center [907, 14] width 11 height 11
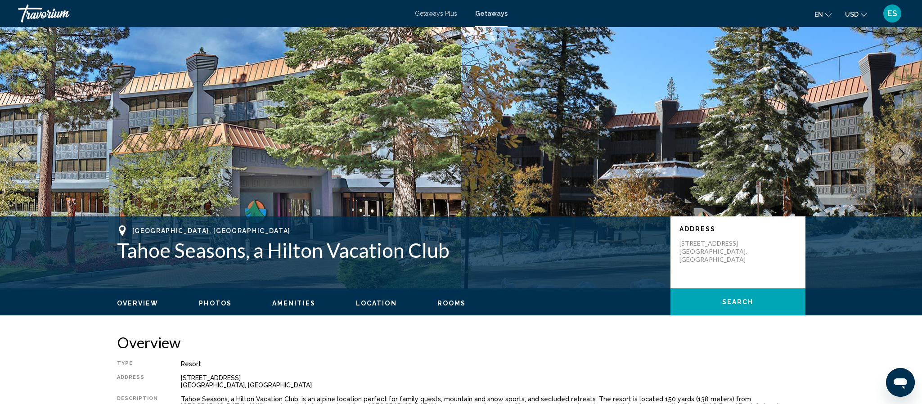
scroll to position [0, 0]
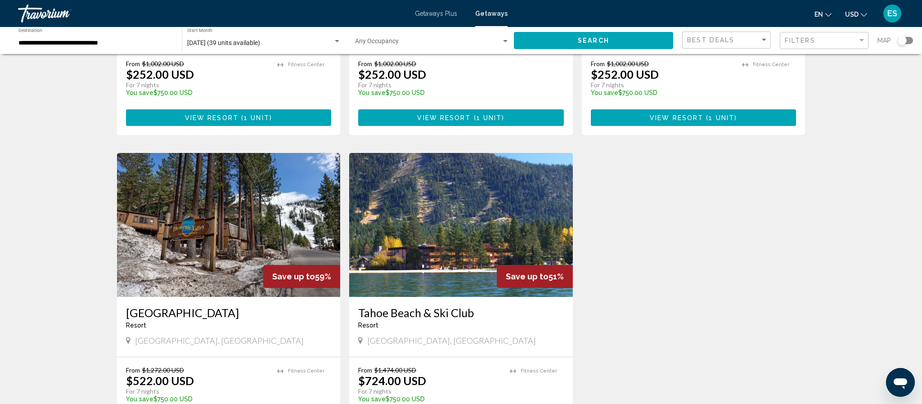
scroll to position [696, 0]
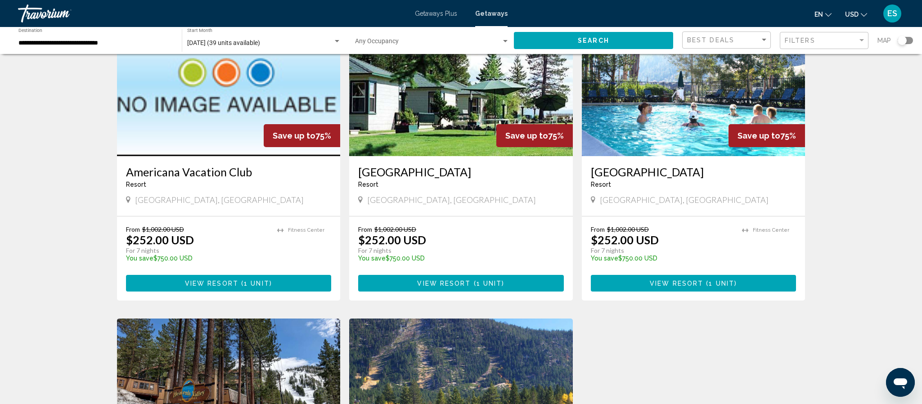
click at [426, 281] on span "View Resort" at bounding box center [444, 283] width 54 height 7
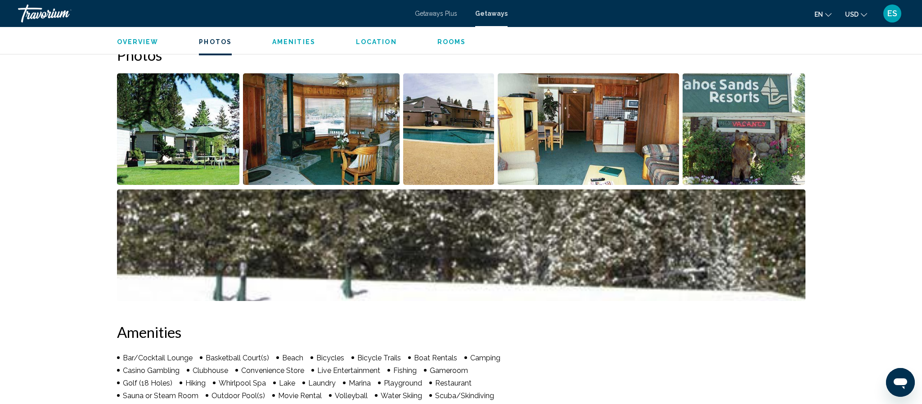
scroll to position [300, 0]
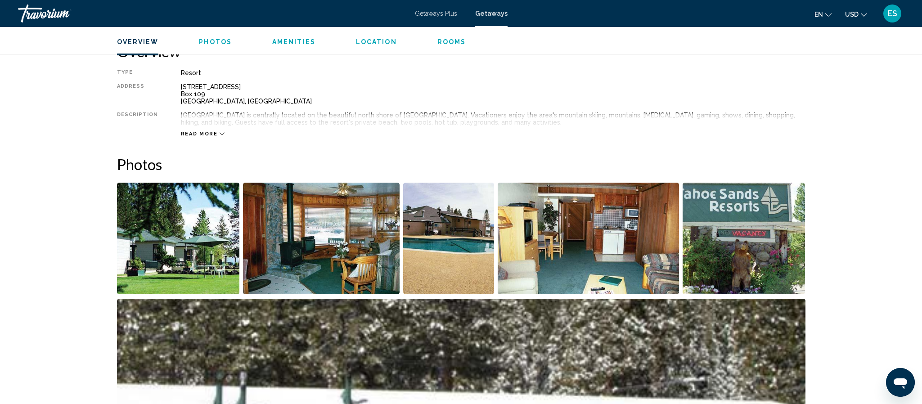
click at [190, 229] on img "Open full-screen image slider" at bounding box center [178, 239] width 123 height 112
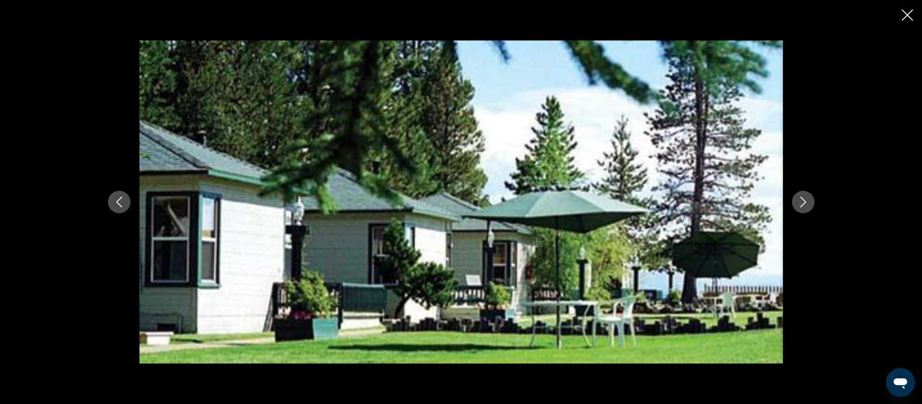
click at [794, 211] on div "Main content" at bounding box center [461, 201] width 724 height 323
click at [800, 202] on icon "Next image" at bounding box center [803, 202] width 11 height 11
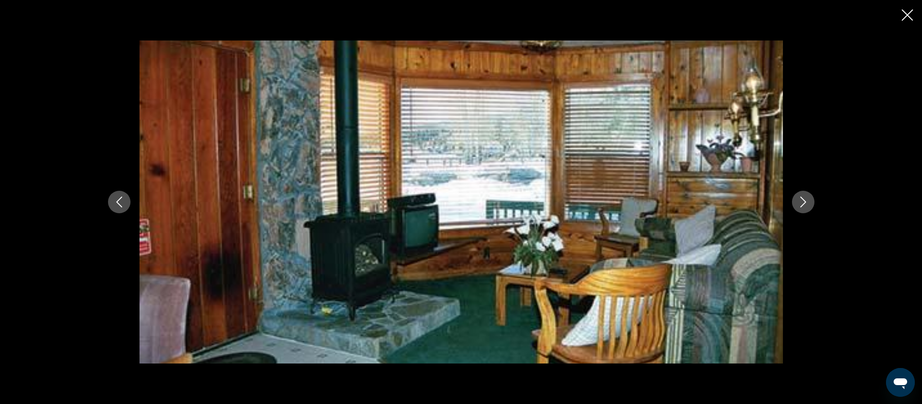
click at [800, 202] on icon "Next image" at bounding box center [803, 202] width 11 height 11
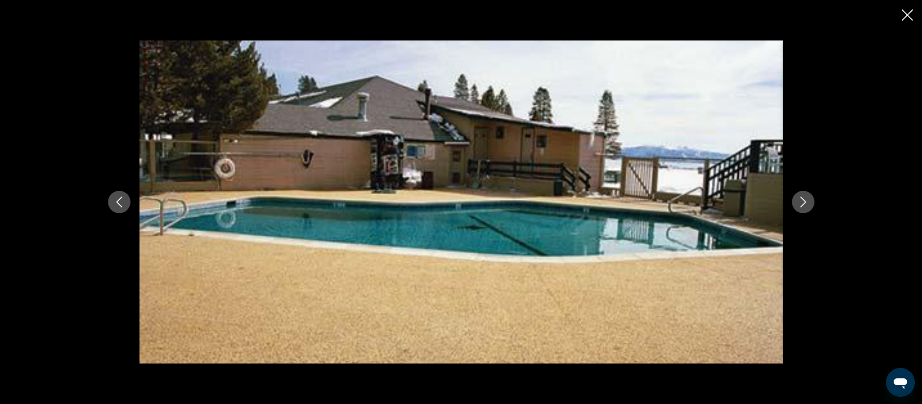
click at [800, 202] on icon "Next image" at bounding box center [803, 202] width 11 height 11
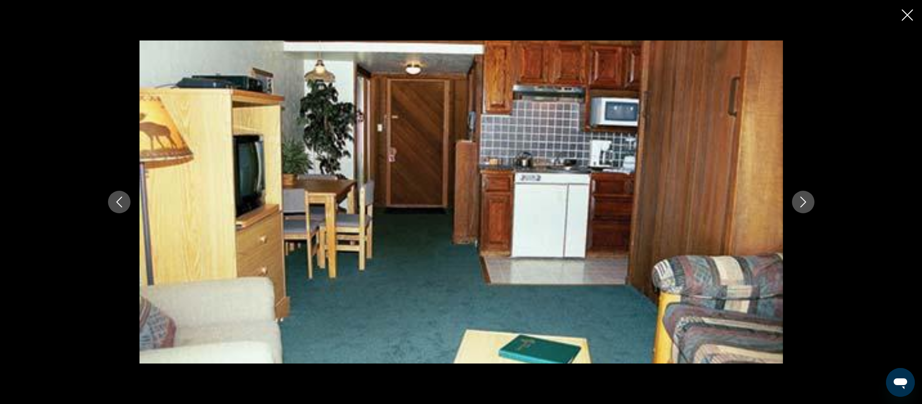
click at [800, 202] on icon "Next image" at bounding box center [803, 202] width 11 height 11
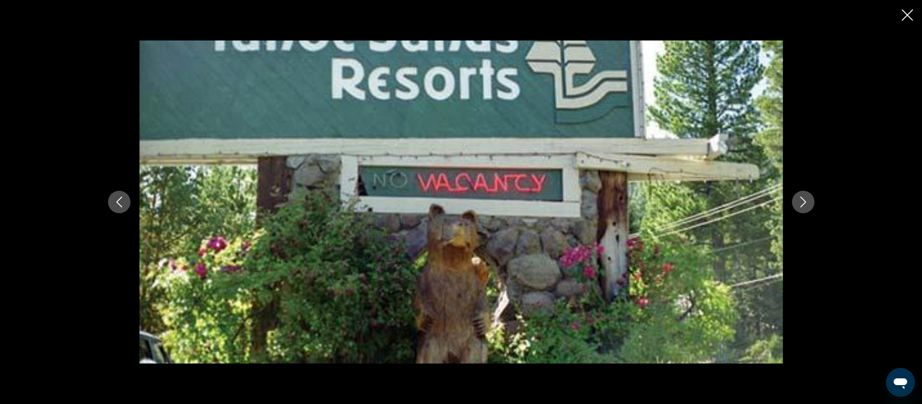
click at [800, 202] on icon "Next image" at bounding box center [803, 202] width 11 height 11
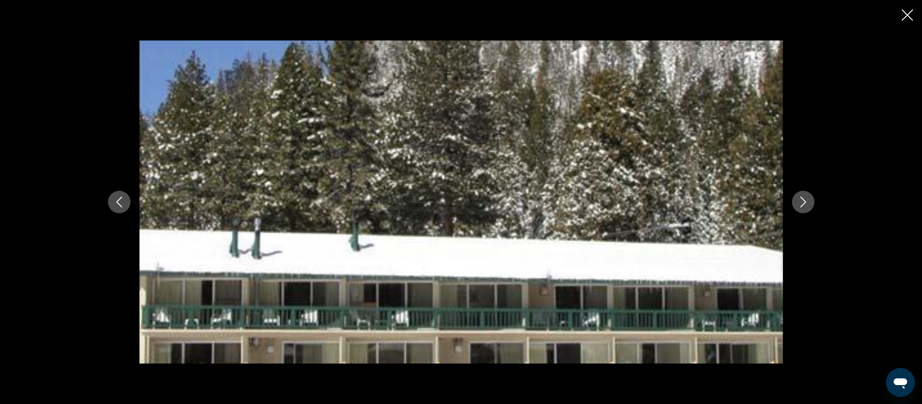
click at [800, 202] on icon "Next image" at bounding box center [803, 202] width 11 height 11
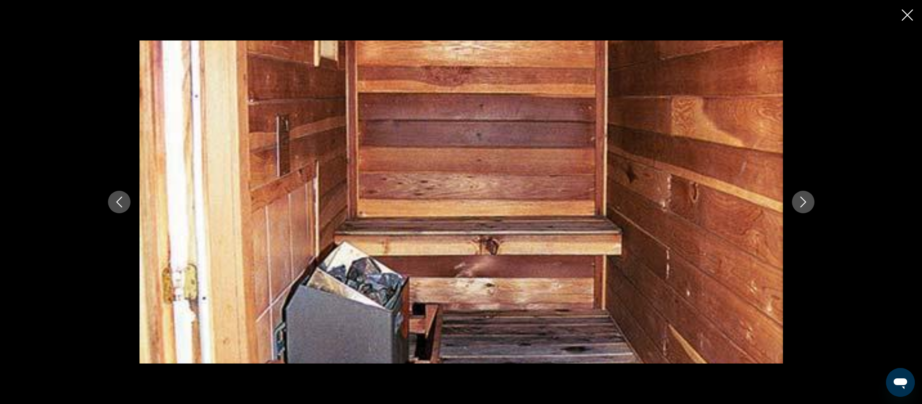
click at [800, 202] on icon "Next image" at bounding box center [803, 202] width 11 height 11
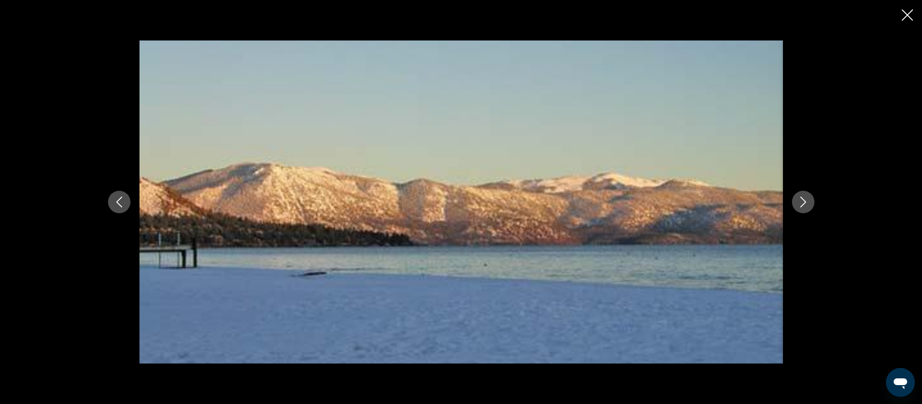
click at [800, 202] on icon "Next image" at bounding box center [803, 202] width 11 height 11
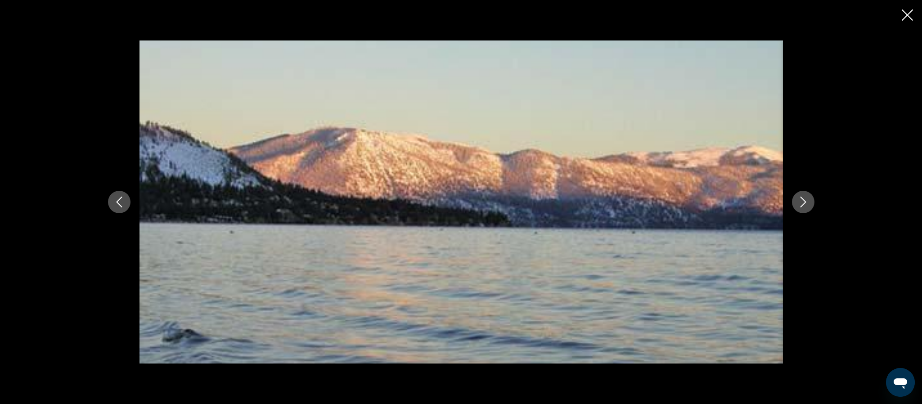
click at [800, 202] on icon "Next image" at bounding box center [803, 202] width 11 height 11
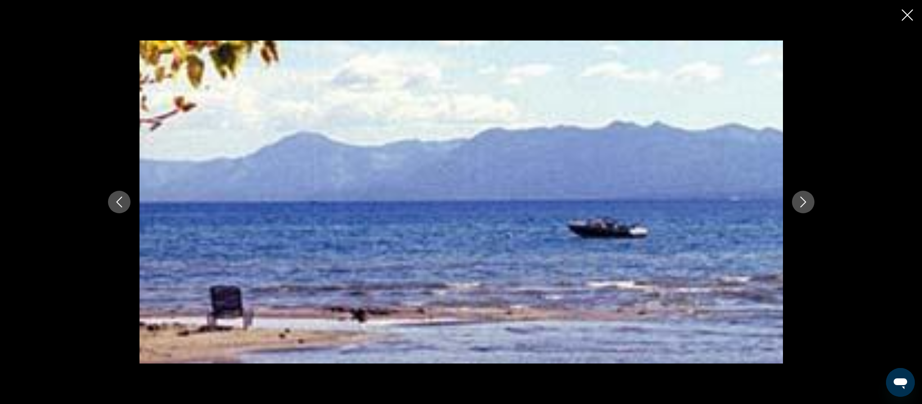
click at [800, 202] on icon "Next image" at bounding box center [803, 202] width 11 height 11
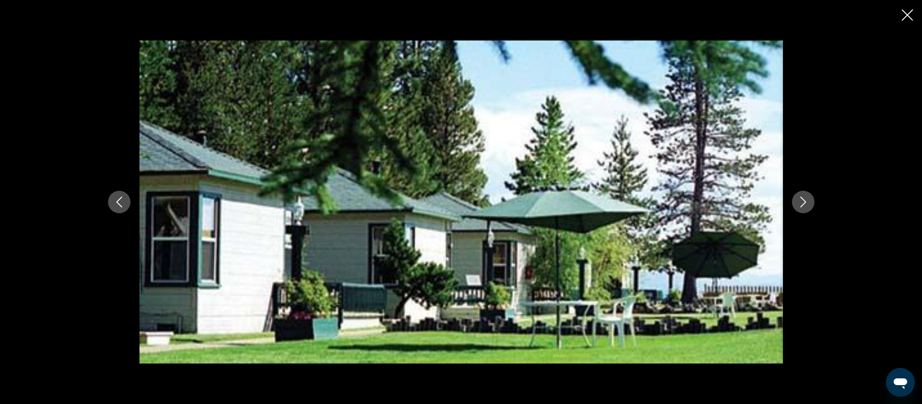
click at [801, 202] on icon "Next image" at bounding box center [803, 202] width 11 height 11
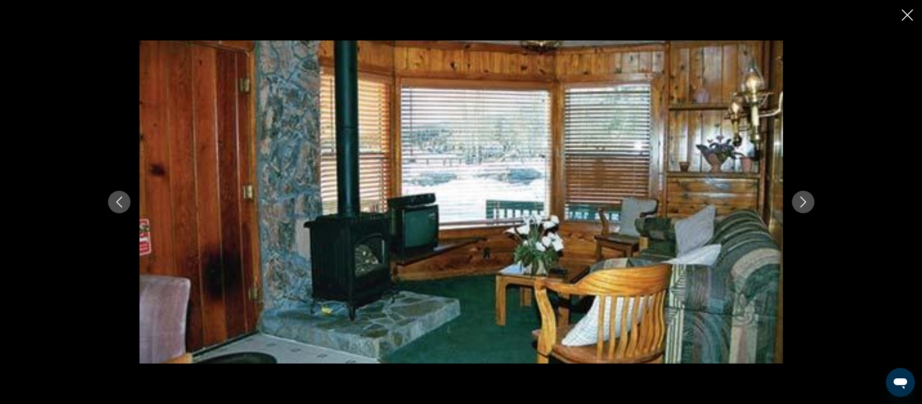
click at [801, 202] on icon "Next image" at bounding box center [803, 202] width 11 height 11
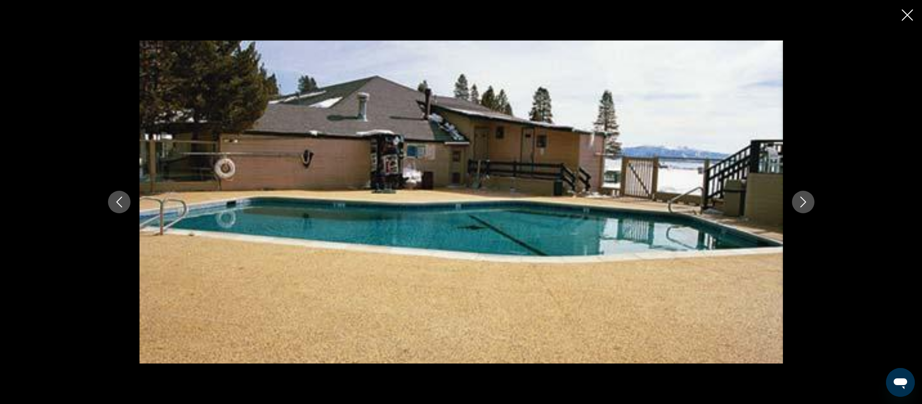
click at [801, 202] on icon "Next image" at bounding box center [803, 202] width 11 height 11
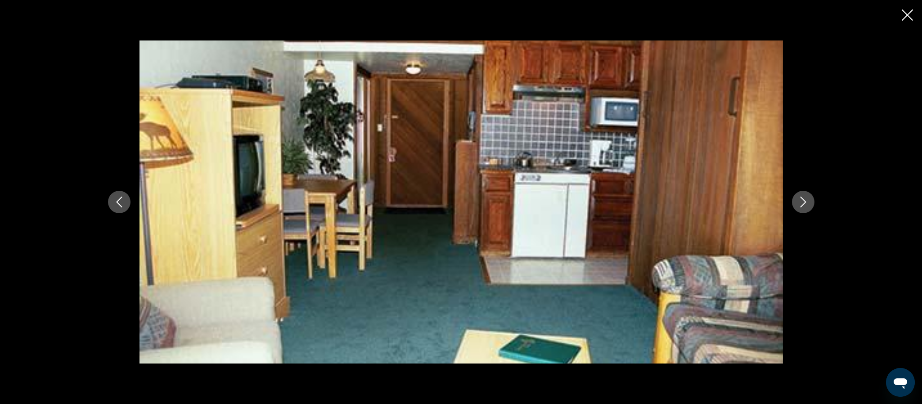
click at [906, 15] on icon "Close slideshow" at bounding box center [907, 14] width 11 height 11
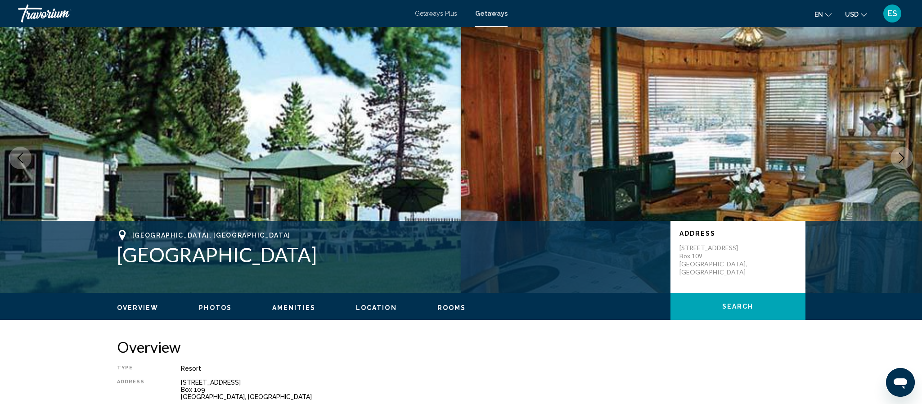
scroll to position [0, 0]
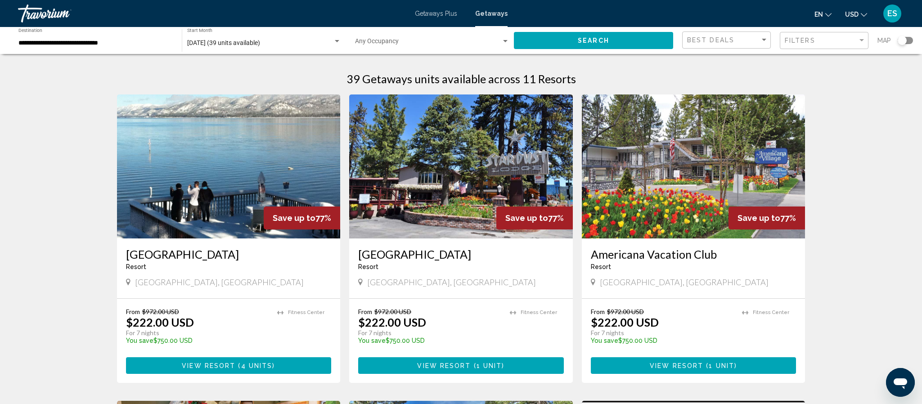
drag, startPoint x: 229, startPoint y: 364, endPoint x: 237, endPoint y: 365, distance: 7.8
click at [229, 364] on span "View Resort" at bounding box center [209, 365] width 54 height 7
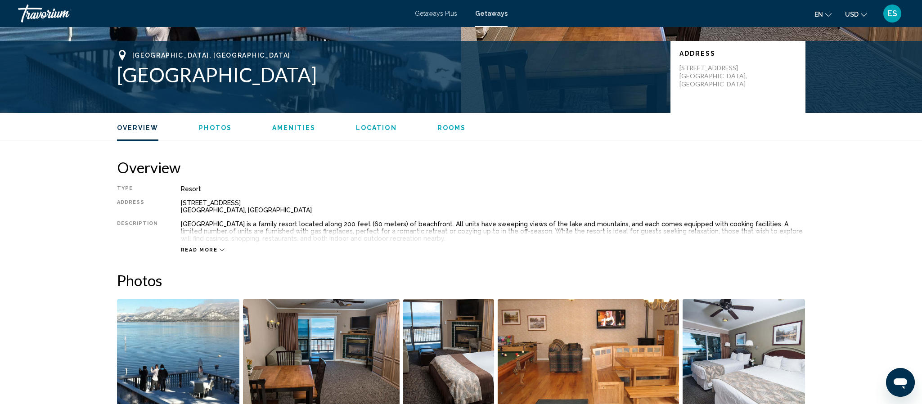
scroll to position [341, 0]
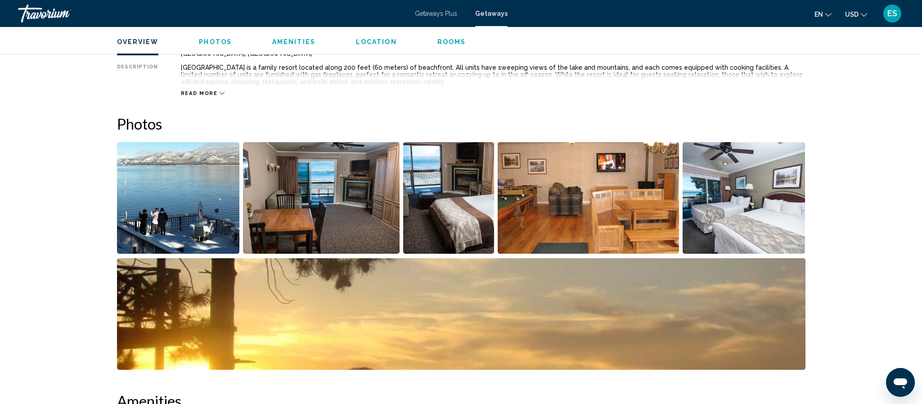
click at [169, 213] on img "Open full-screen image slider" at bounding box center [178, 198] width 123 height 112
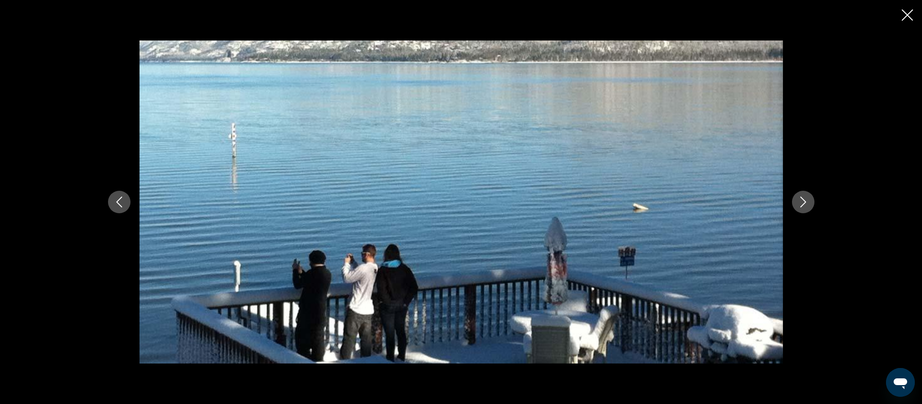
click at [798, 203] on icon "Next image" at bounding box center [803, 202] width 11 height 11
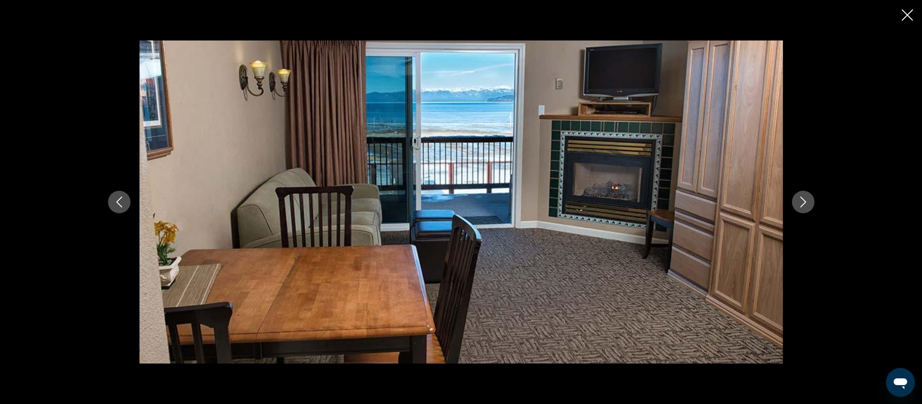
click at [798, 203] on icon "Next image" at bounding box center [803, 202] width 11 height 11
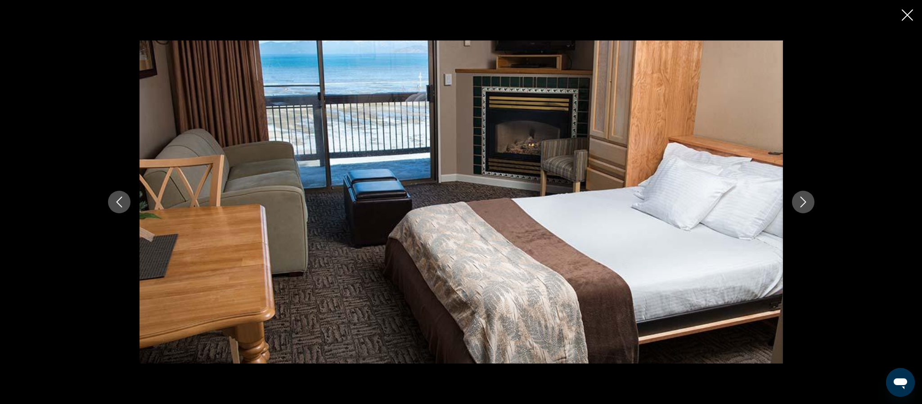
click at [798, 203] on icon "Next image" at bounding box center [803, 202] width 11 height 11
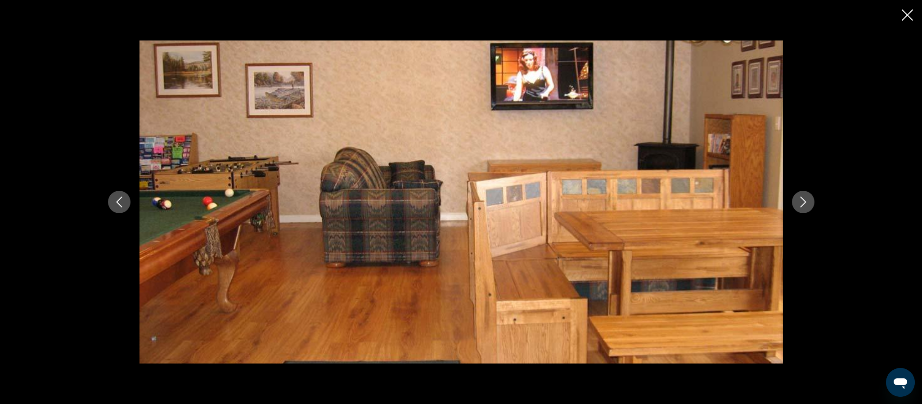
click at [798, 203] on icon "Next image" at bounding box center [803, 202] width 11 height 11
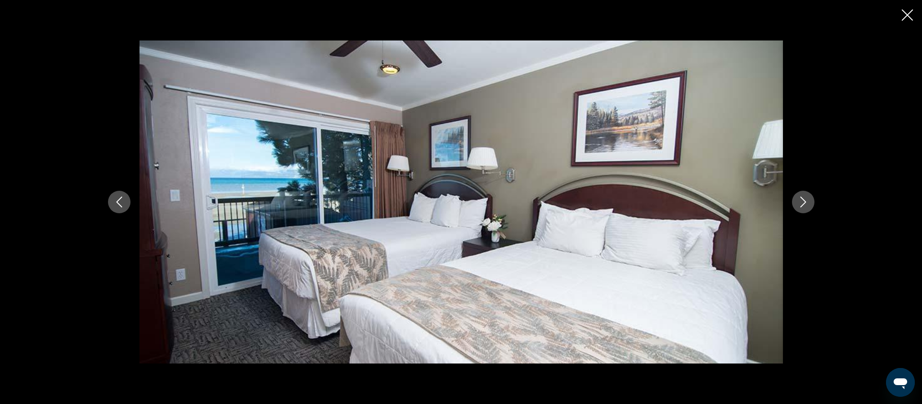
click at [798, 203] on icon "Next image" at bounding box center [803, 202] width 11 height 11
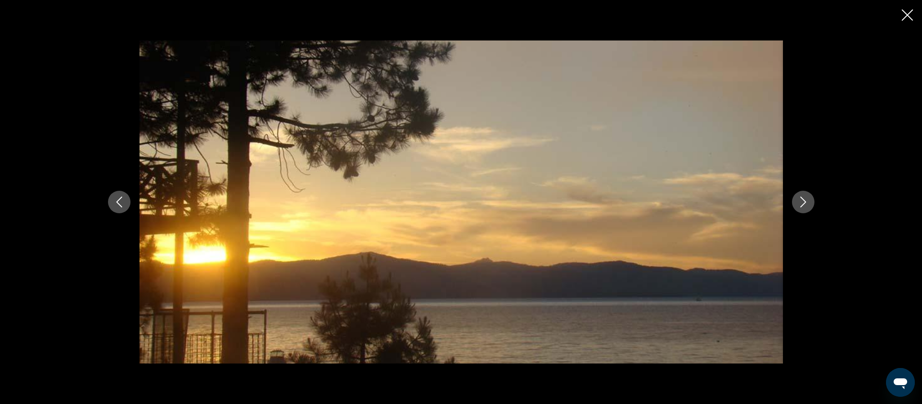
click at [798, 203] on icon "Next image" at bounding box center [803, 202] width 11 height 11
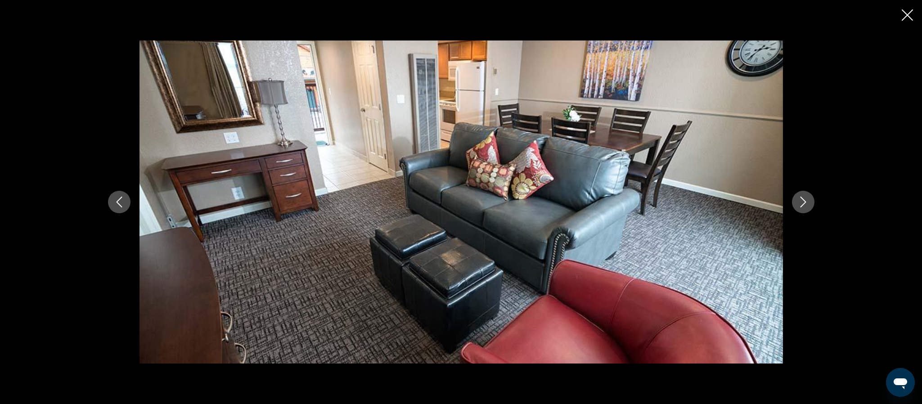
click at [798, 203] on icon "Next image" at bounding box center [803, 202] width 11 height 11
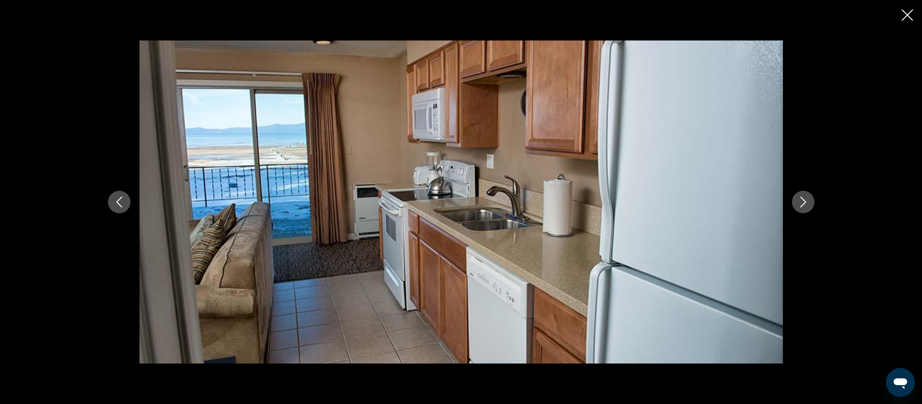
click at [798, 203] on icon "Next image" at bounding box center [803, 202] width 11 height 11
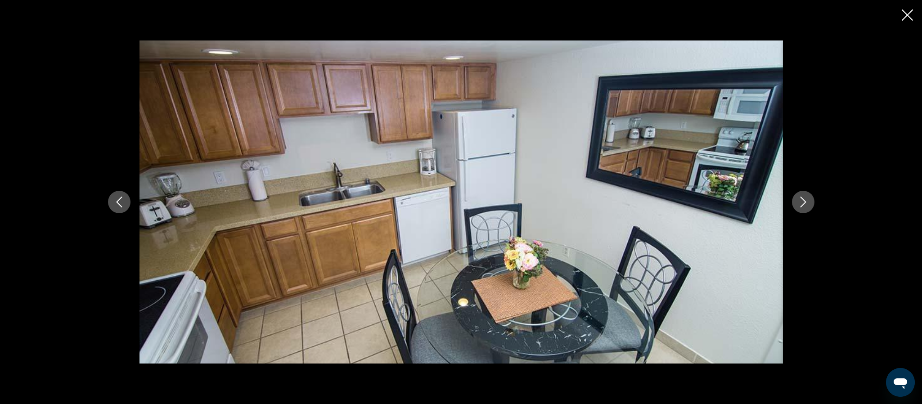
click at [798, 203] on icon "Next image" at bounding box center [803, 202] width 11 height 11
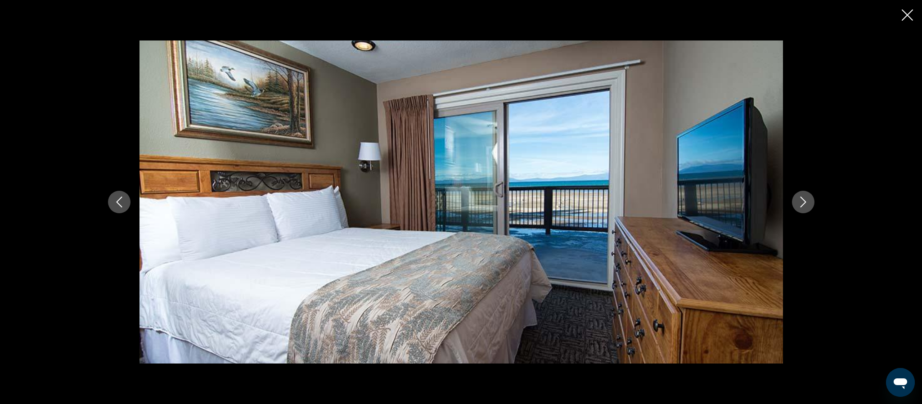
click at [798, 203] on icon "Next image" at bounding box center [803, 202] width 11 height 11
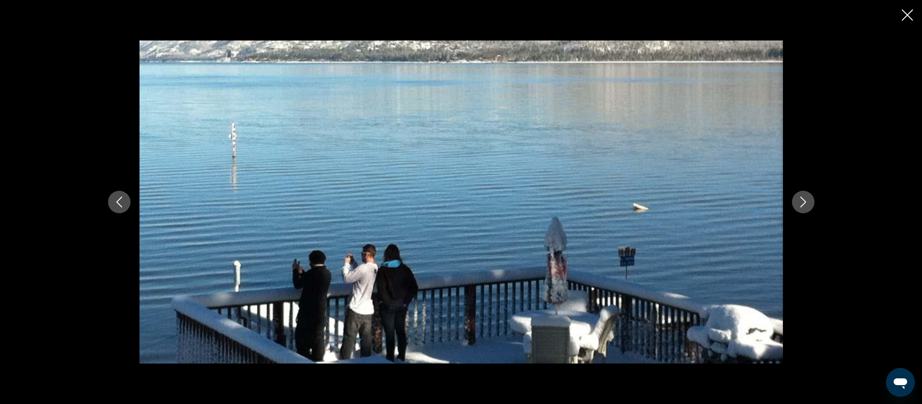
click at [911, 14] on icon "Close slideshow" at bounding box center [907, 14] width 11 height 11
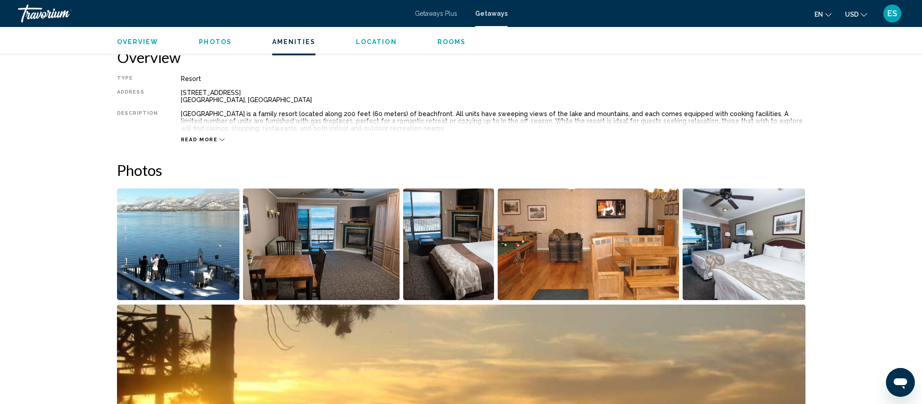
scroll to position [0, 0]
